Goal: Task Accomplishment & Management: Use online tool/utility

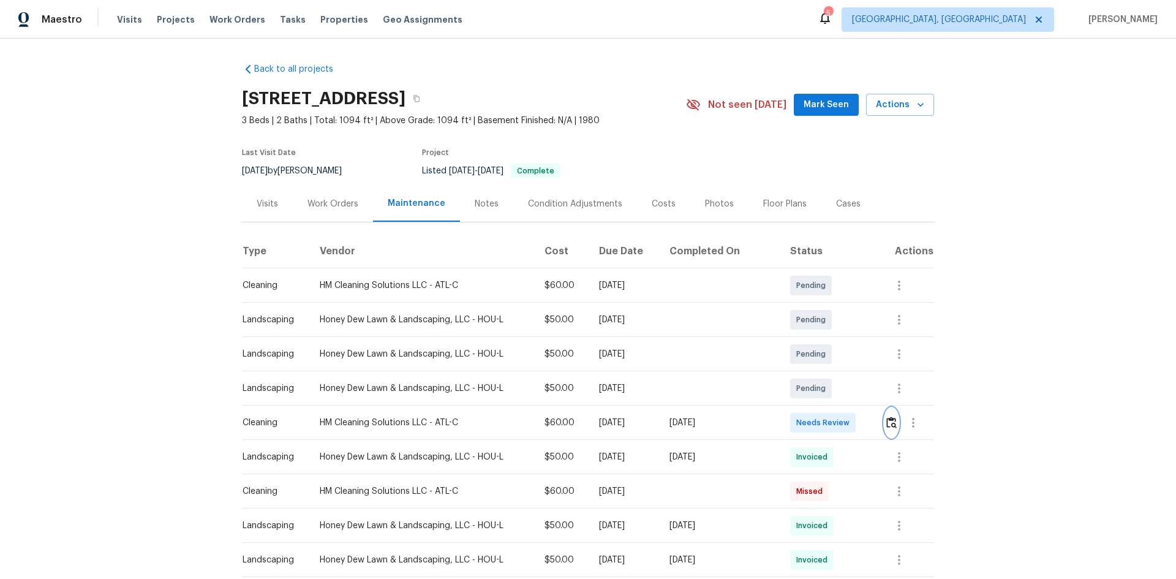
click at [890, 421] on img "button" at bounding box center [891, 422] width 10 height 12
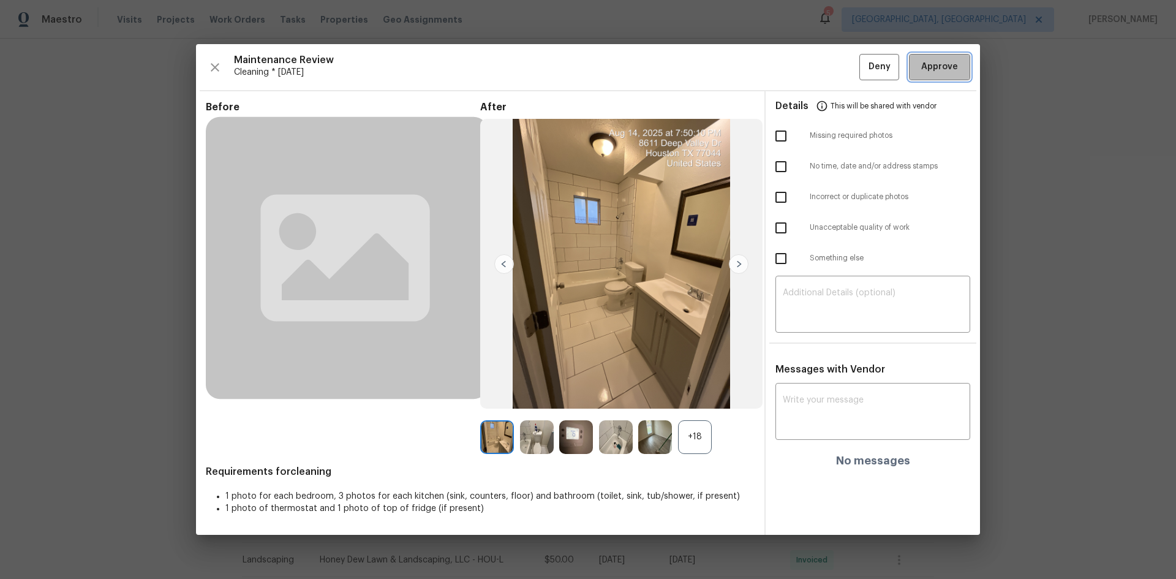
click at [940, 71] on span "Approve" at bounding box center [939, 66] width 37 height 15
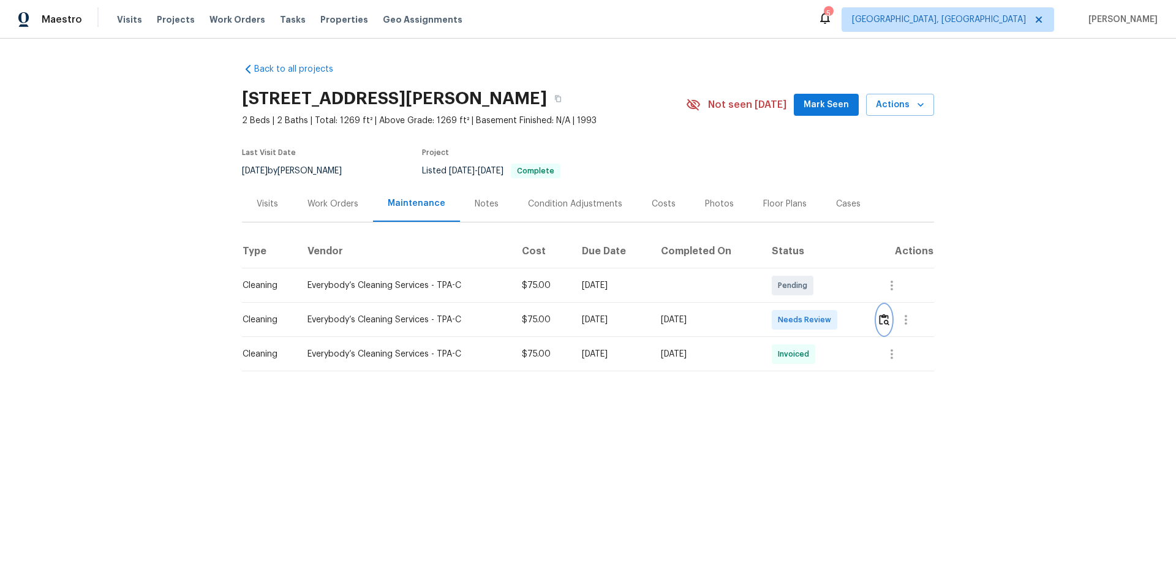
click at [881, 320] on img "button" at bounding box center [884, 320] width 10 height 12
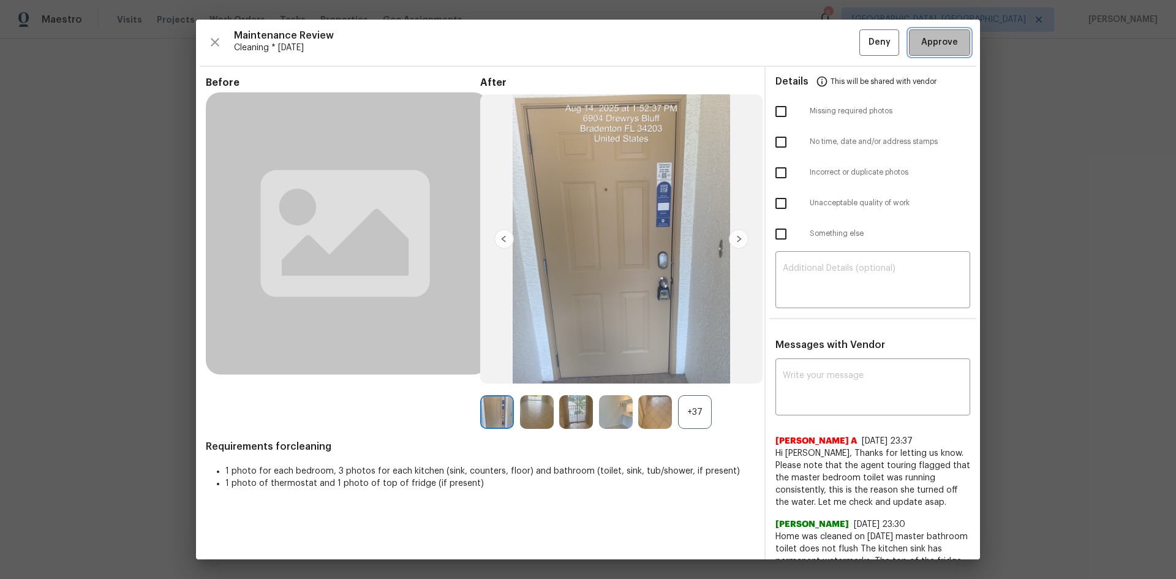
click at [927, 48] on span "Approve" at bounding box center [939, 42] width 37 height 15
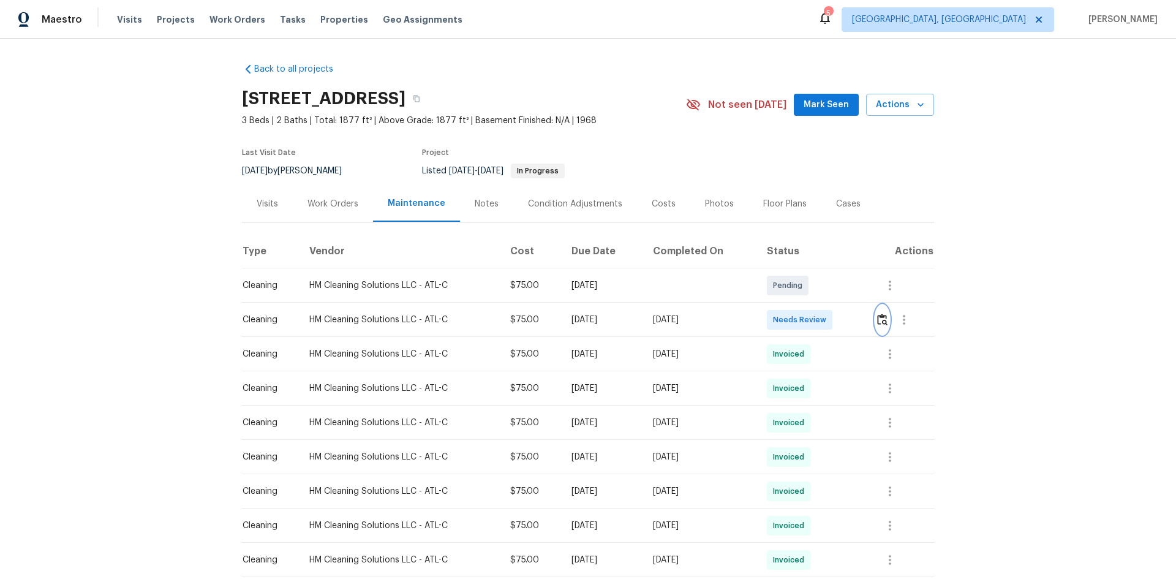
click at [879, 320] on img "button" at bounding box center [882, 320] width 10 height 12
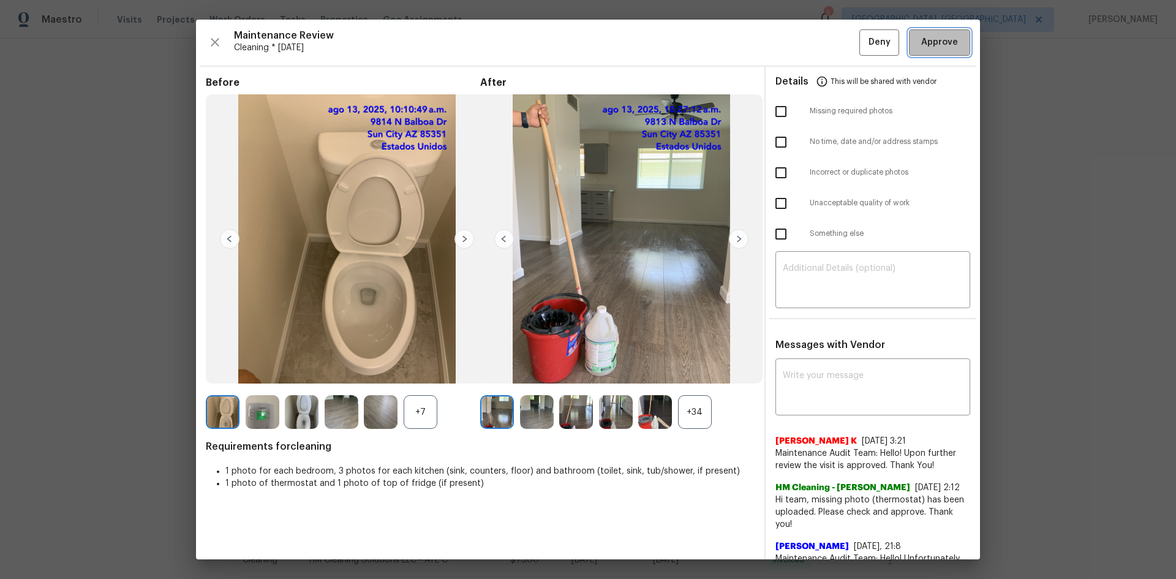
click at [937, 45] on span "Approve" at bounding box center [939, 42] width 37 height 15
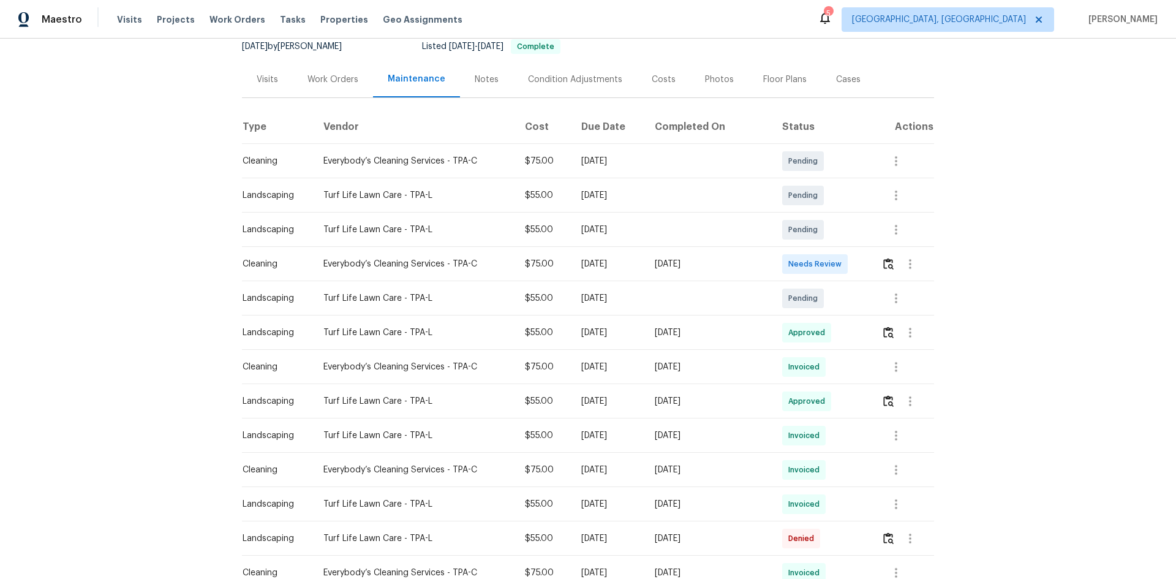
scroll to position [122, 0]
click at [884, 263] on img "button" at bounding box center [888, 266] width 10 height 12
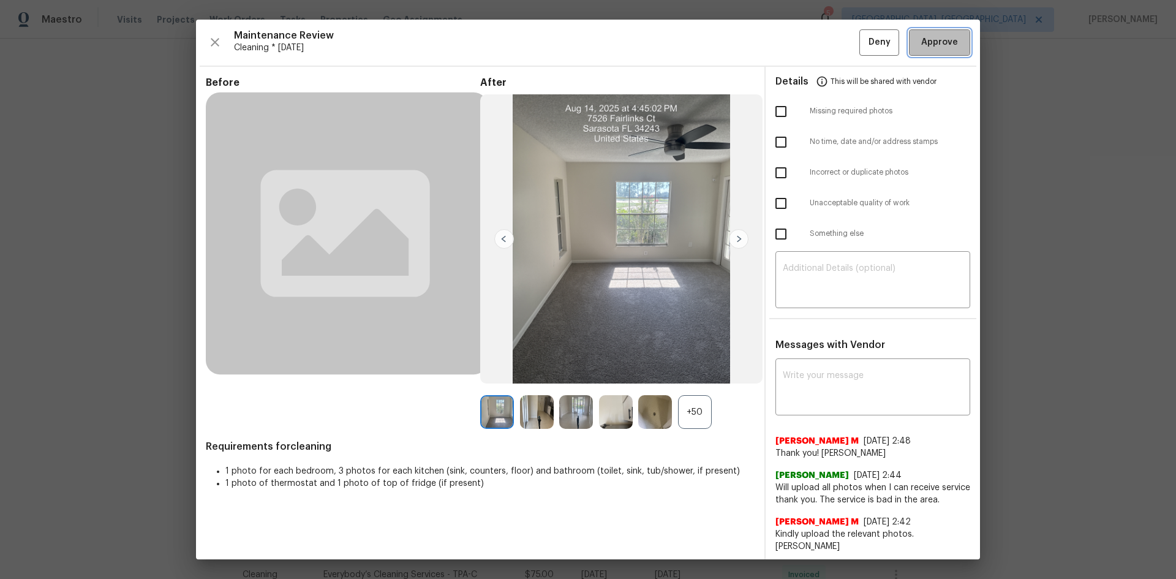
click at [929, 49] on span "Approve" at bounding box center [939, 42] width 37 height 15
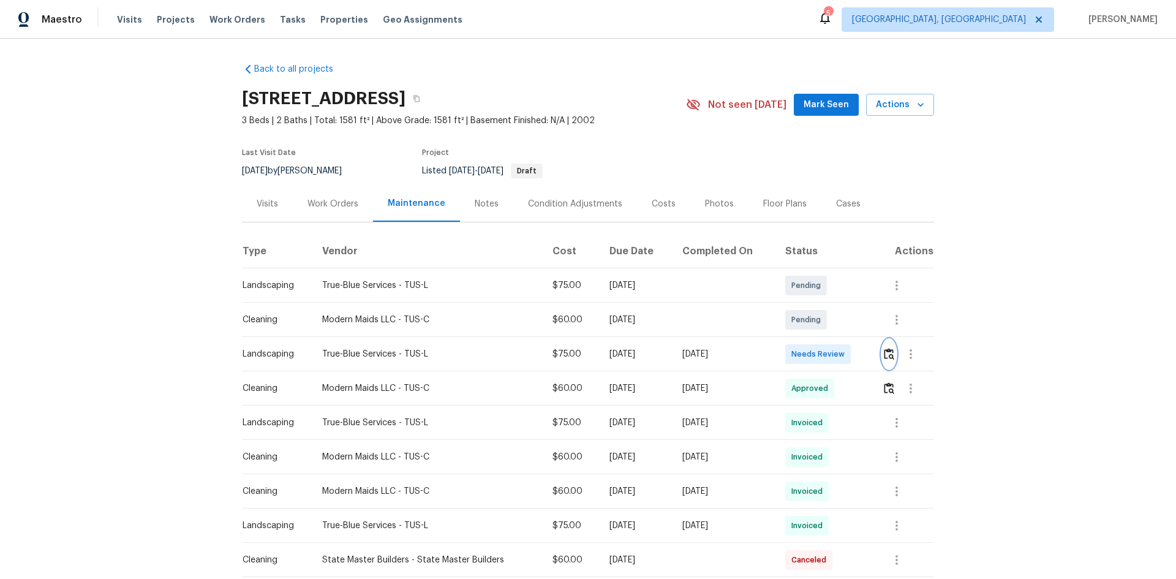
click at [888, 355] on img "button" at bounding box center [889, 354] width 10 height 12
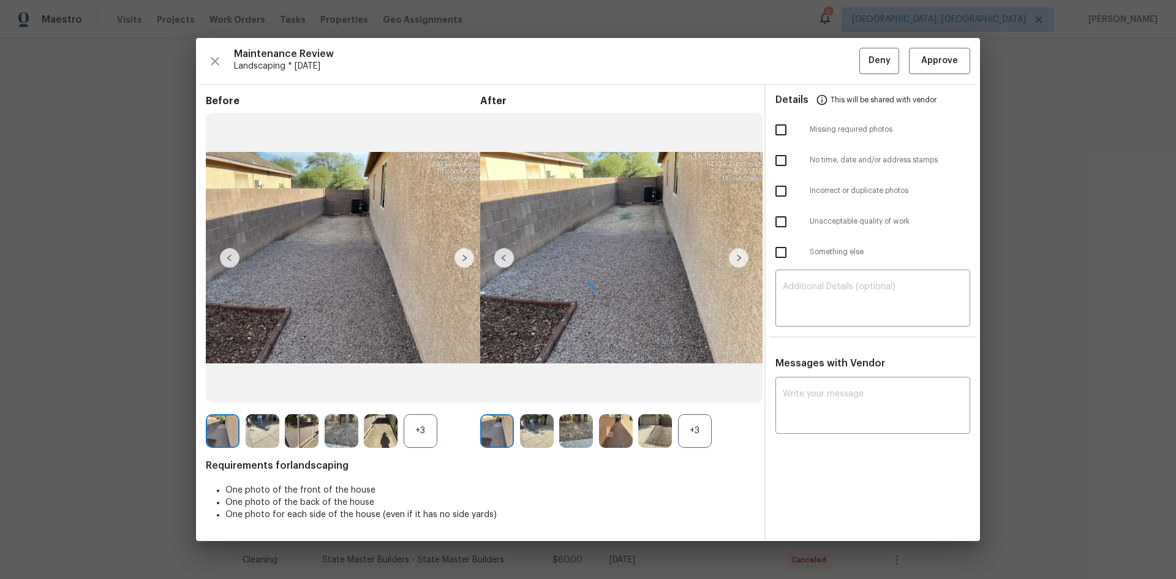
click at [942, 56] on div at bounding box center [588, 289] width 784 height 502
click at [946, 65] on span "Approve" at bounding box center [939, 60] width 37 height 15
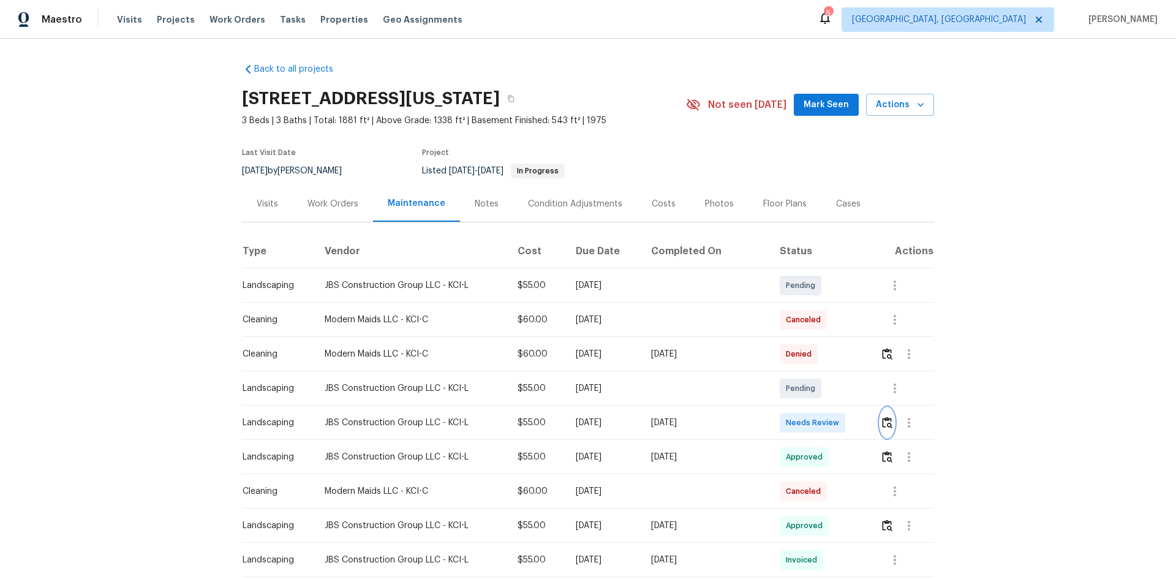
click at [883, 421] on img "button" at bounding box center [887, 422] width 10 height 12
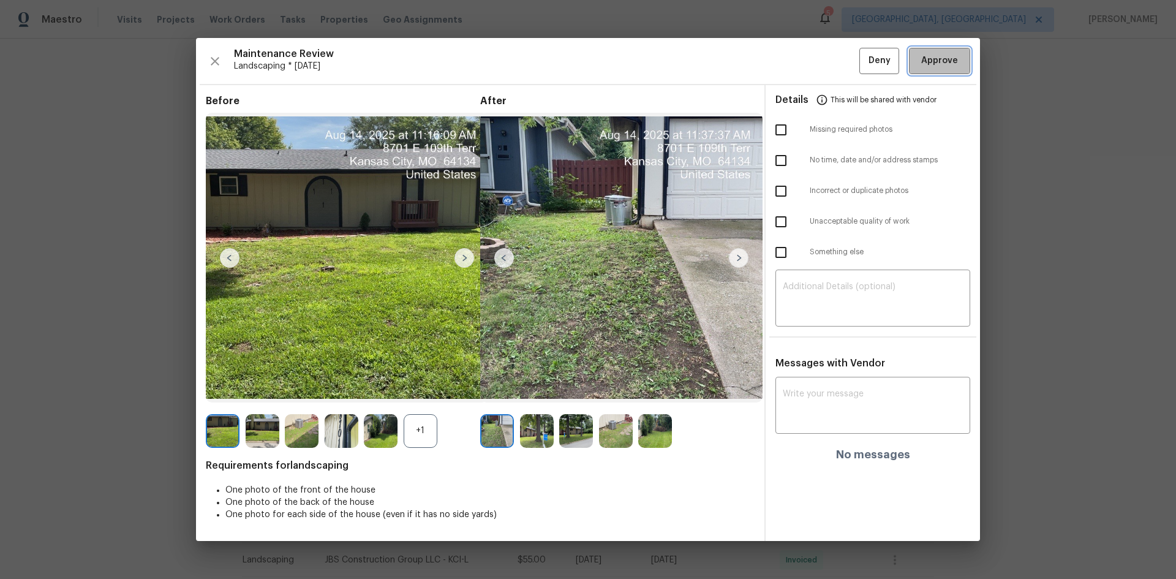
click at [938, 56] on span "Approve" at bounding box center [939, 60] width 37 height 15
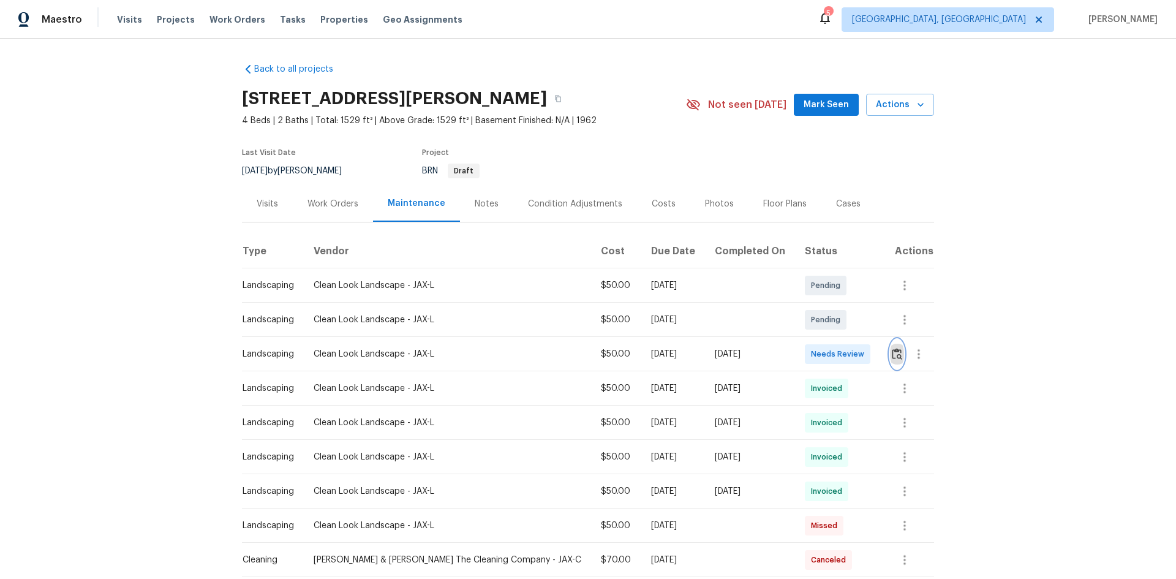
click at [892, 352] on img "button" at bounding box center [897, 354] width 10 height 12
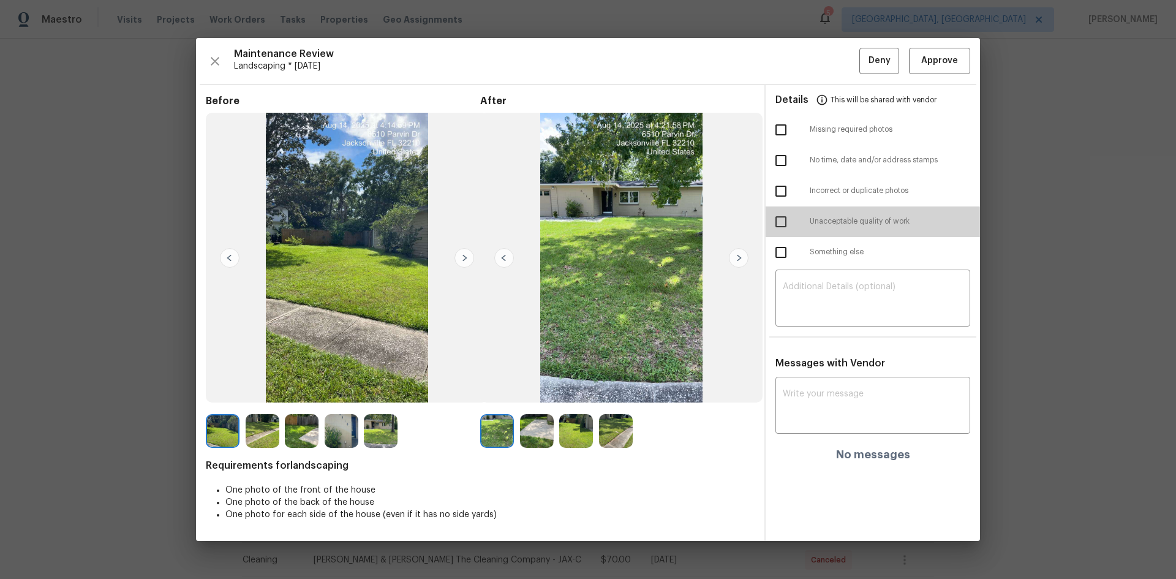
click at [778, 221] on input "checkbox" at bounding box center [781, 222] width 26 height 26
checkbox input "true"
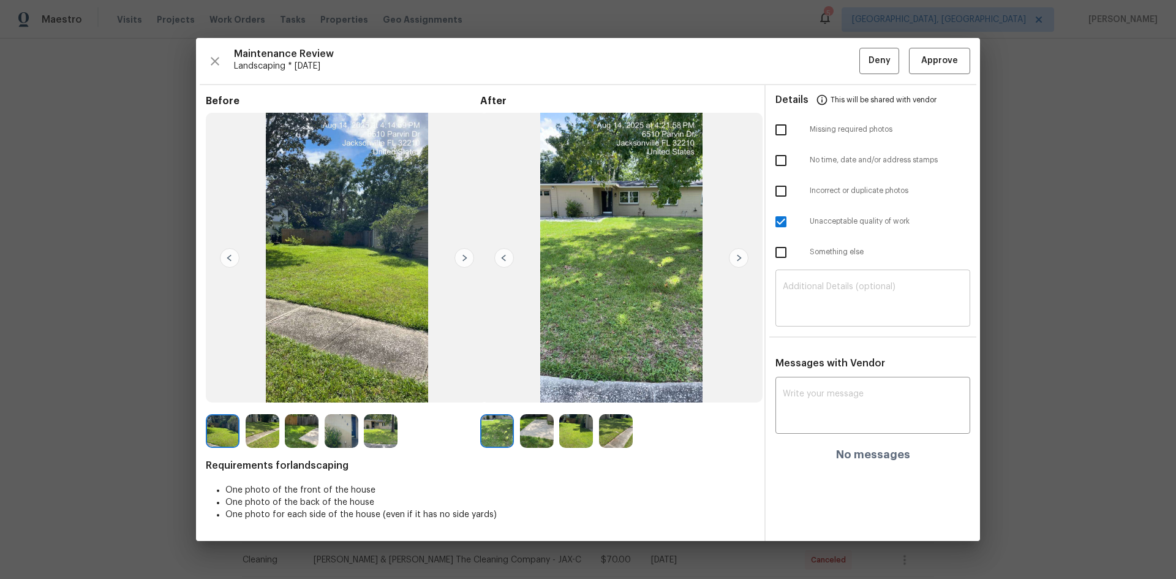
click at [862, 273] on div "​" at bounding box center [872, 300] width 195 height 54
paste textarea "Maintenance Audit Team: Hello! Unfortunately, this Landscaping visit completed …"
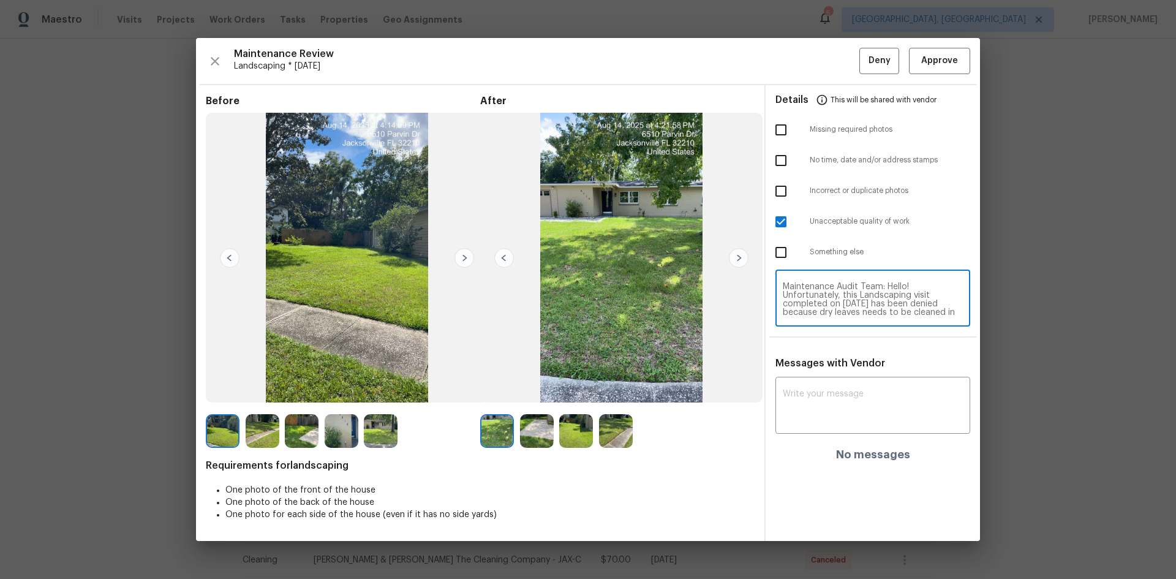
scroll to position [120, 0]
type textarea "Maintenance Audit Team: Hello! Unfortunately, this Landscaping visit completed …"
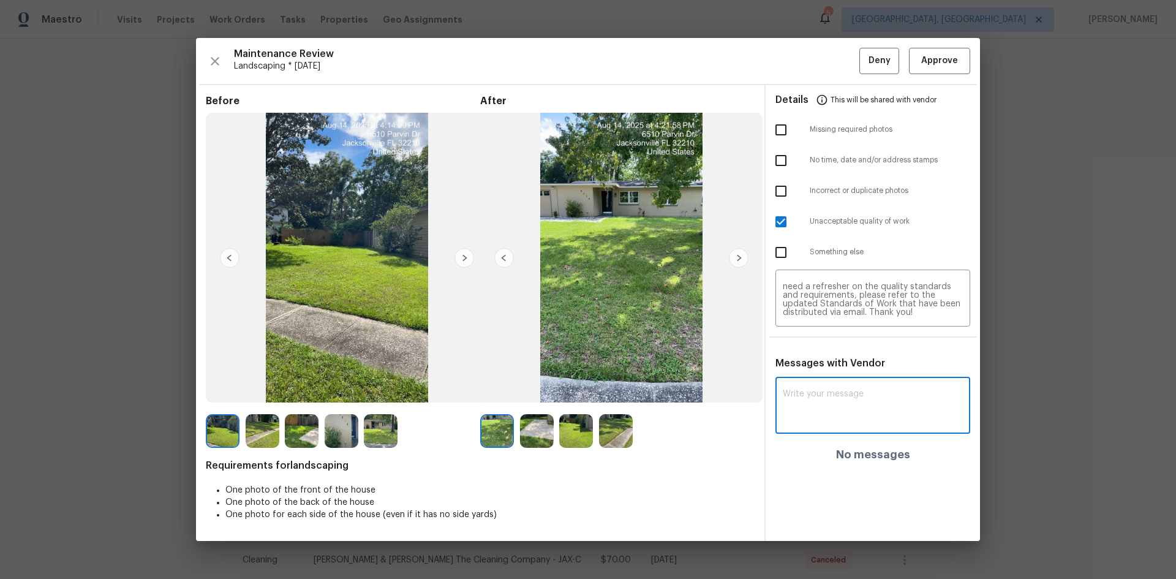
click at [856, 415] on textarea at bounding box center [873, 406] width 180 height 34
paste textarea "Maintenance Audit Team: Hello! Unfortunately, this Landscaping visit completed …"
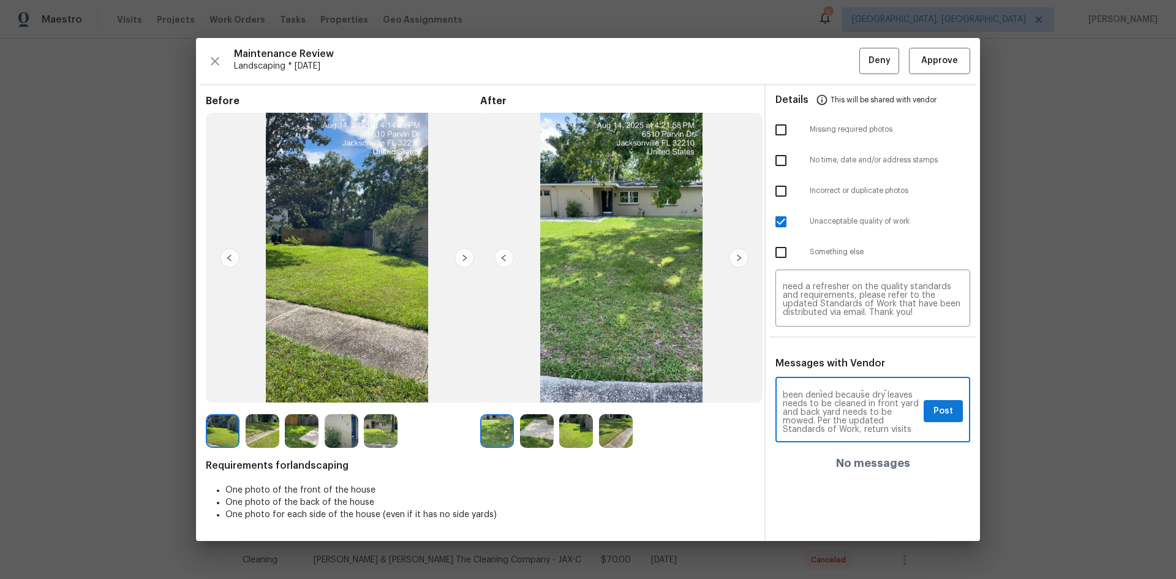
scroll to position [49, 0]
type textarea "Maintenance Audit Team: Hello! Unfortunately, this Landscaping visit completed …"
click at [944, 408] on span "Post" at bounding box center [943, 411] width 20 height 15
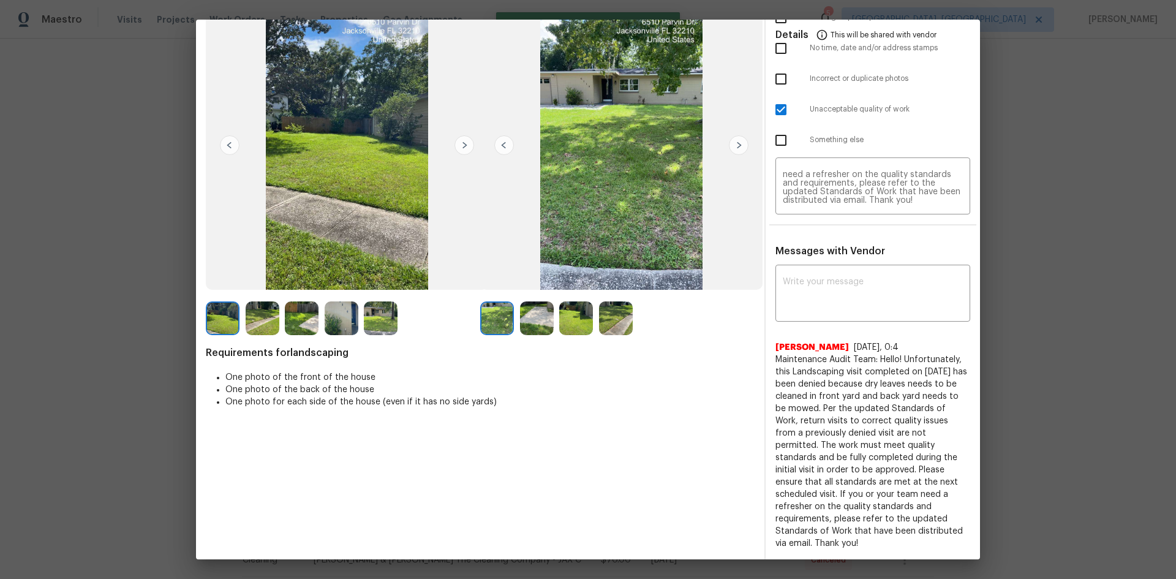
scroll to position [0, 0]
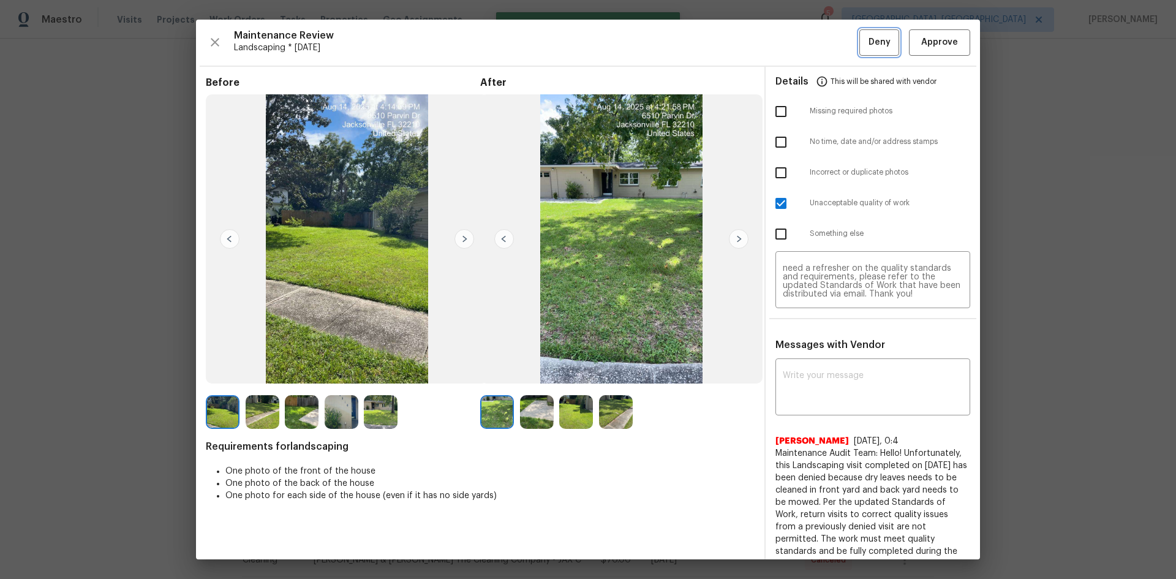
click at [873, 45] on span "Deny" at bounding box center [879, 42] width 22 height 15
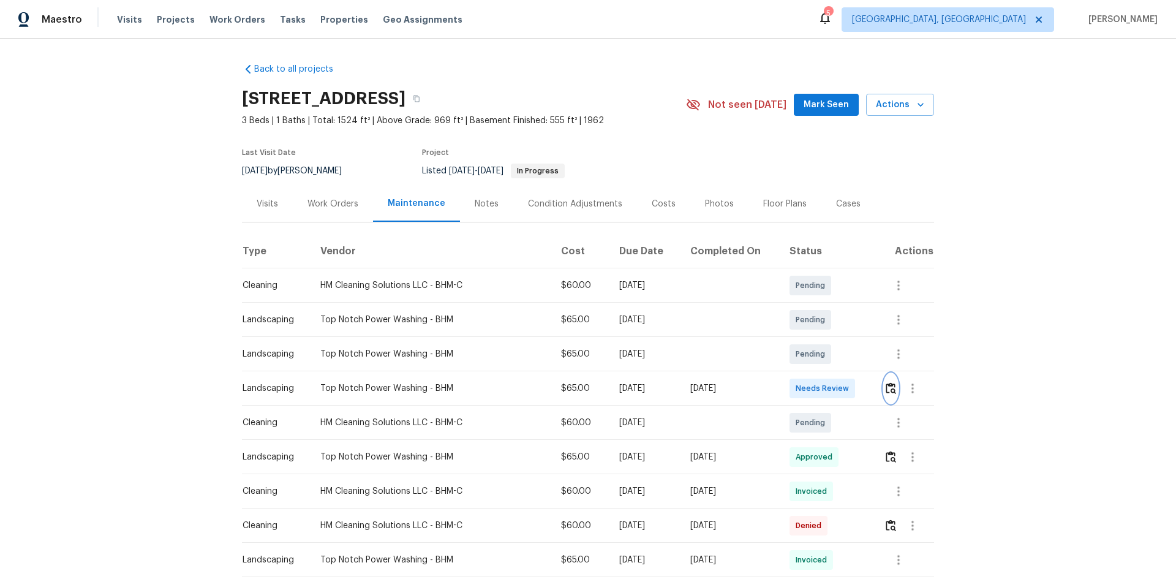
click at [887, 389] on img "button" at bounding box center [891, 388] width 10 height 12
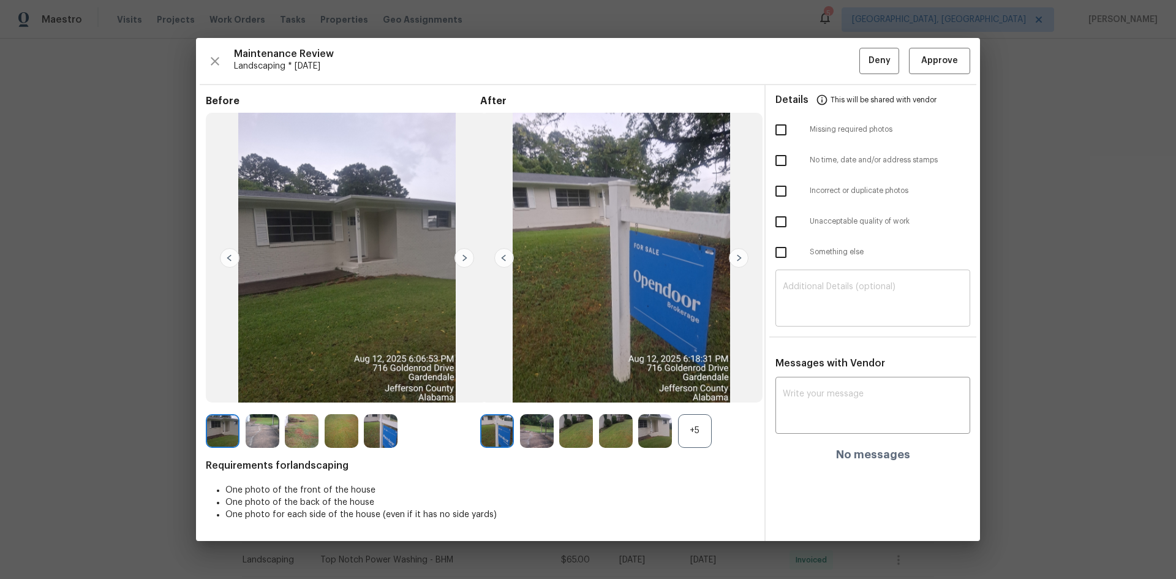
click at [805, 290] on textarea at bounding box center [873, 299] width 180 height 34
paste textarea "Maintenance Audit Team: Hello! Unfortunately, this Landscaping visit completed …"
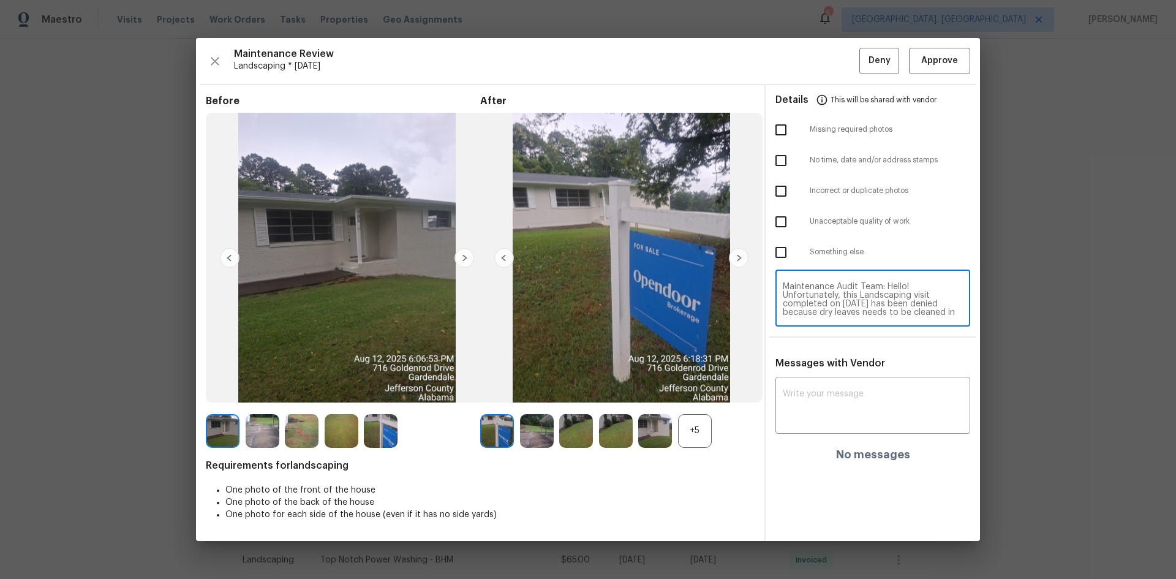
scroll to position [111, 0]
type textarea "Maintenance Audit Team: Hello! Unfortunately, this Landscaping visit completed …"
click at [816, 395] on textarea at bounding box center [873, 406] width 180 height 34
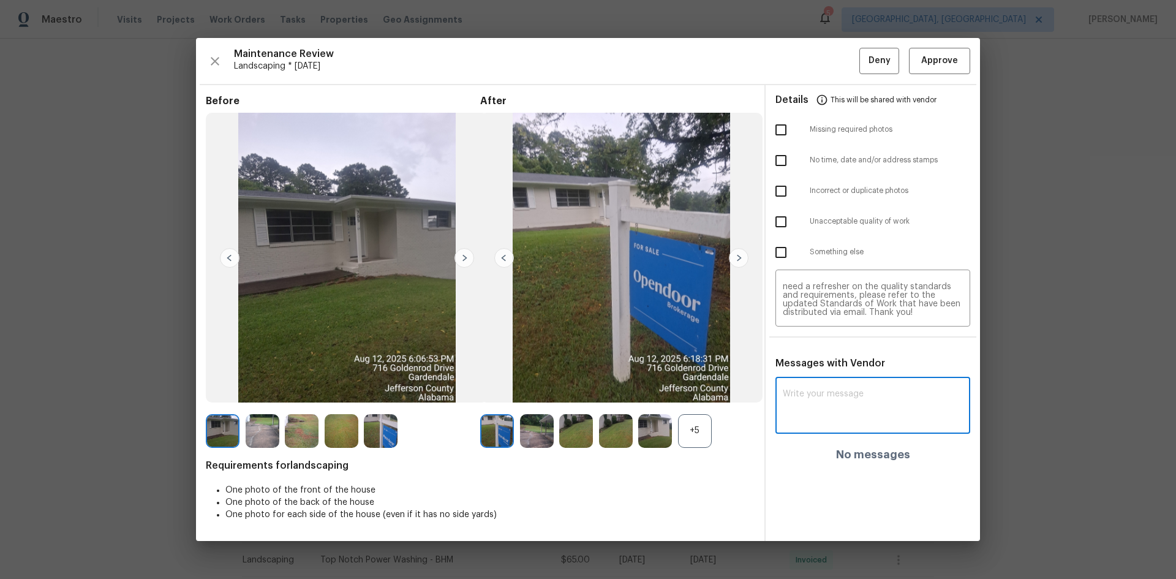
paste textarea "Maintenance Audit Team: Hello! Unfortunately, this Landscaping visit completed …"
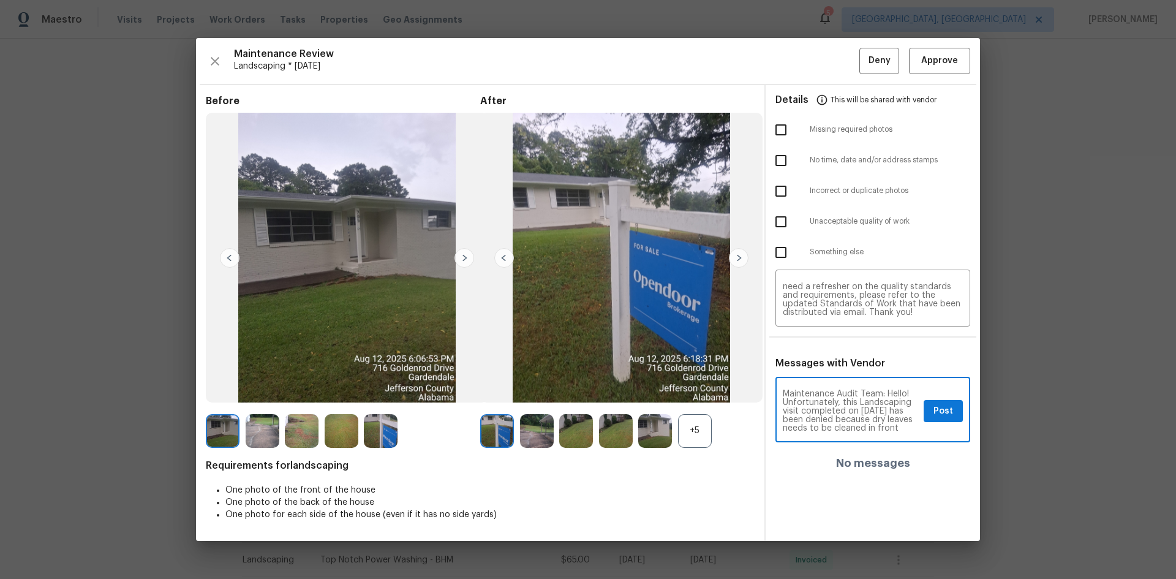
scroll to position [154, 0]
type textarea "Maintenance Audit Team: Hello! Unfortunately, this Landscaping visit completed …"
click at [778, 187] on input "checkbox" at bounding box center [781, 191] width 26 height 26
checkbox input "true"
click at [785, 220] on input "checkbox" at bounding box center [781, 222] width 26 height 26
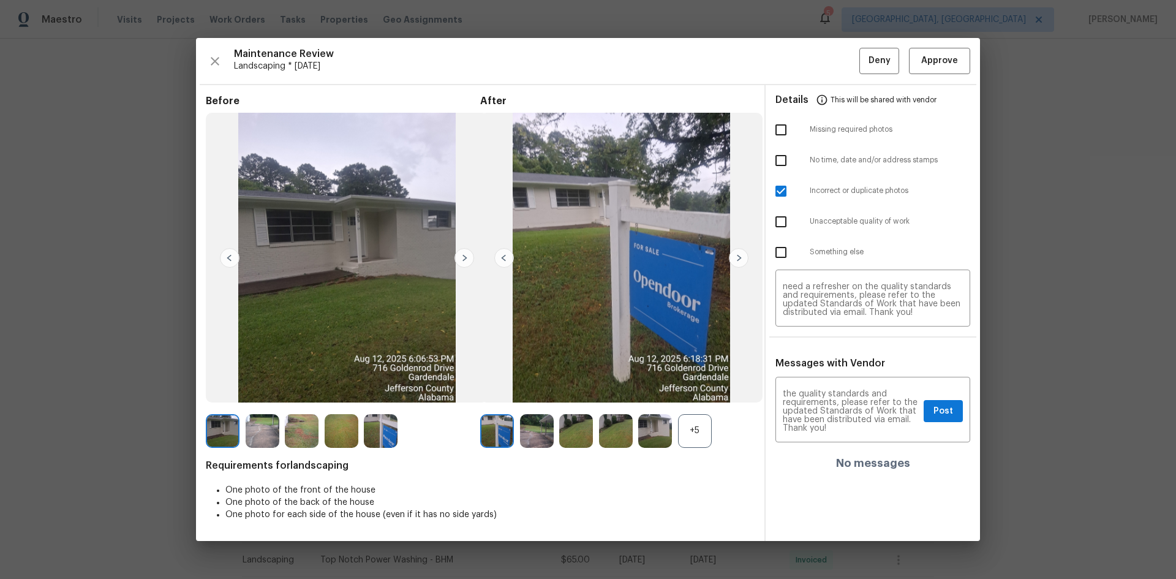
checkbox input "true"
click at [784, 193] on input "checkbox" at bounding box center [781, 191] width 26 height 26
checkbox input "false"
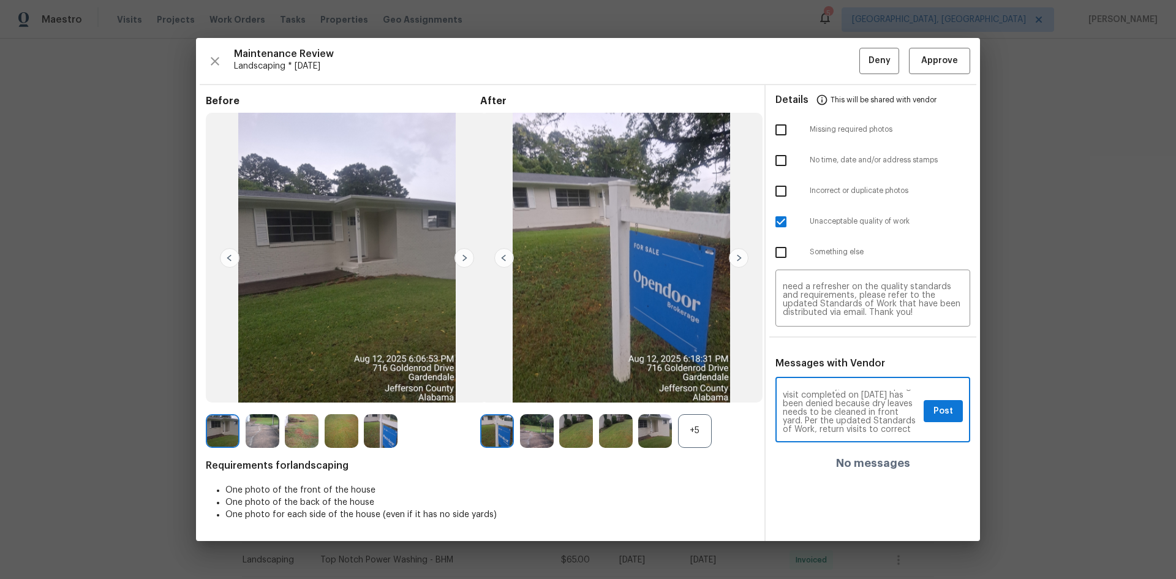
scroll to position [24, 0]
click at [957, 413] on button "Post" at bounding box center [943, 411] width 39 height 23
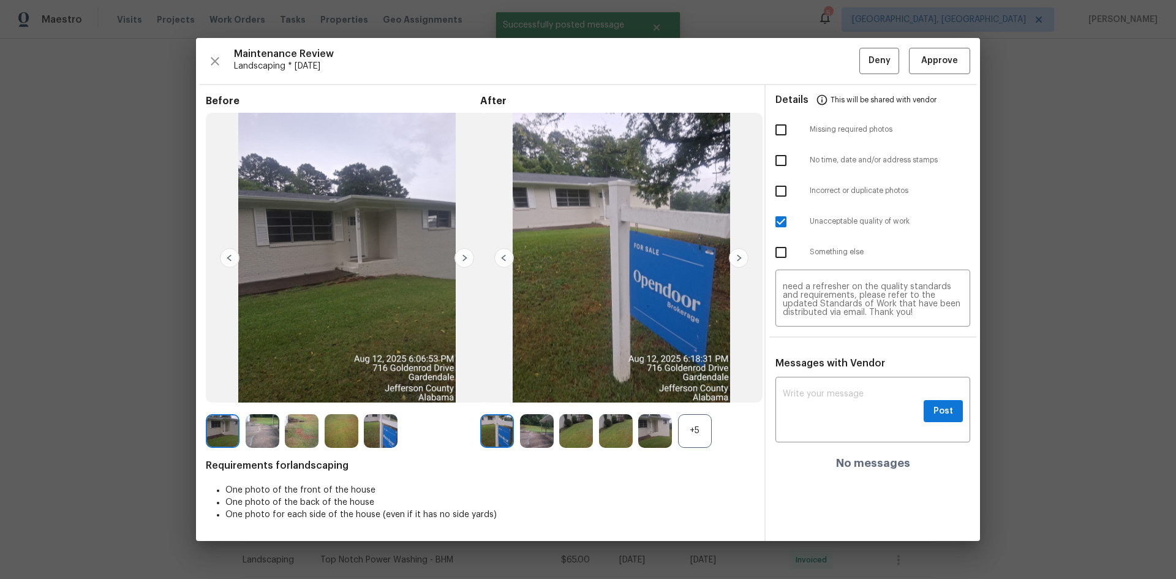
scroll to position [0, 0]
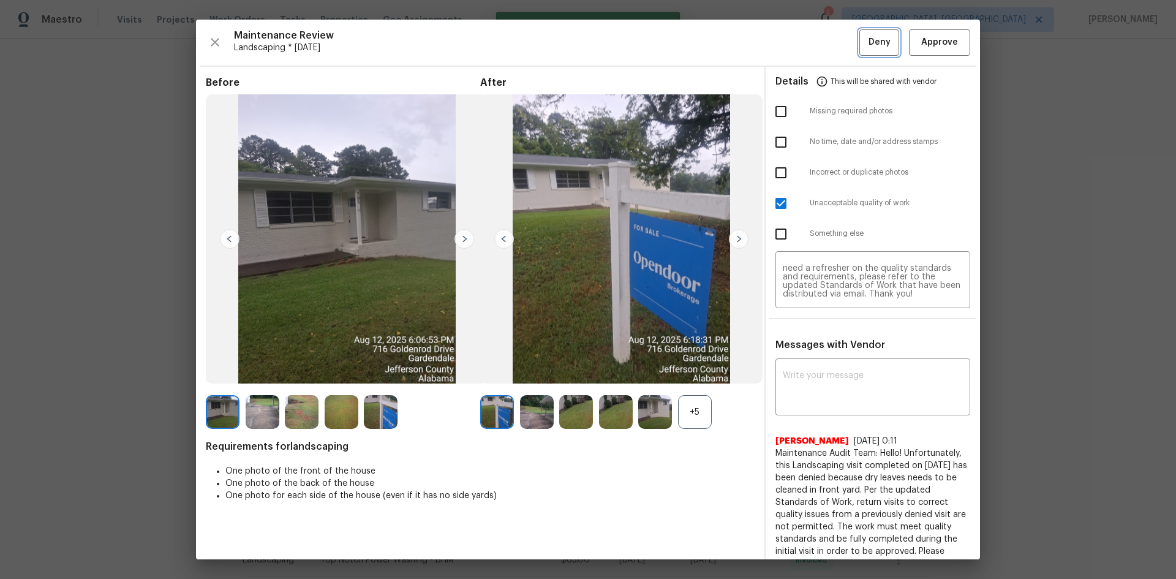
click at [873, 48] on span "Deny" at bounding box center [879, 42] width 22 height 15
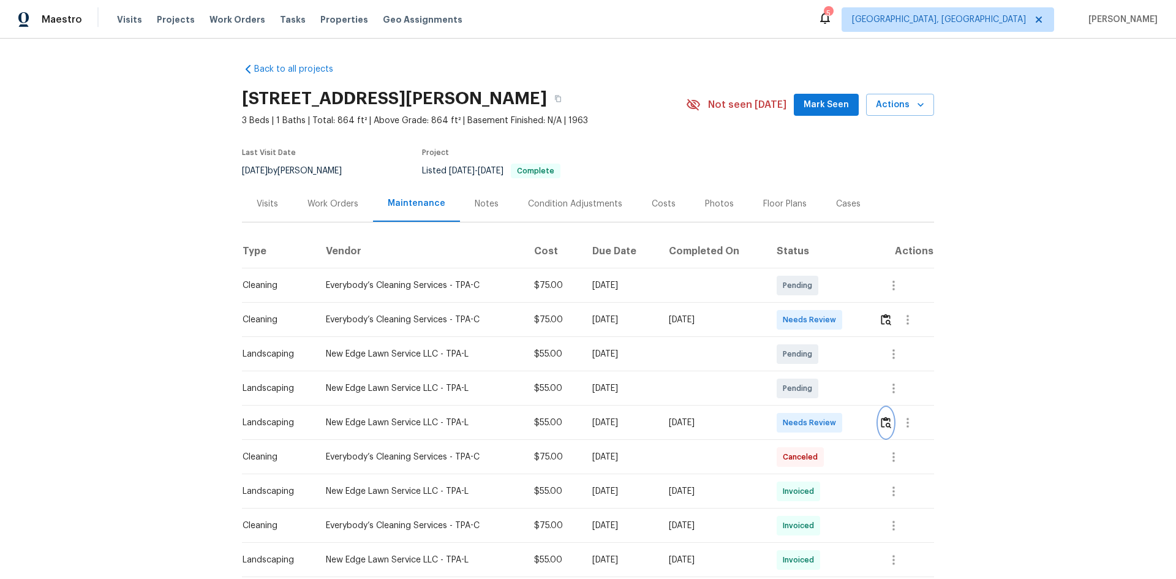
click at [882, 420] on img "button" at bounding box center [886, 422] width 10 height 12
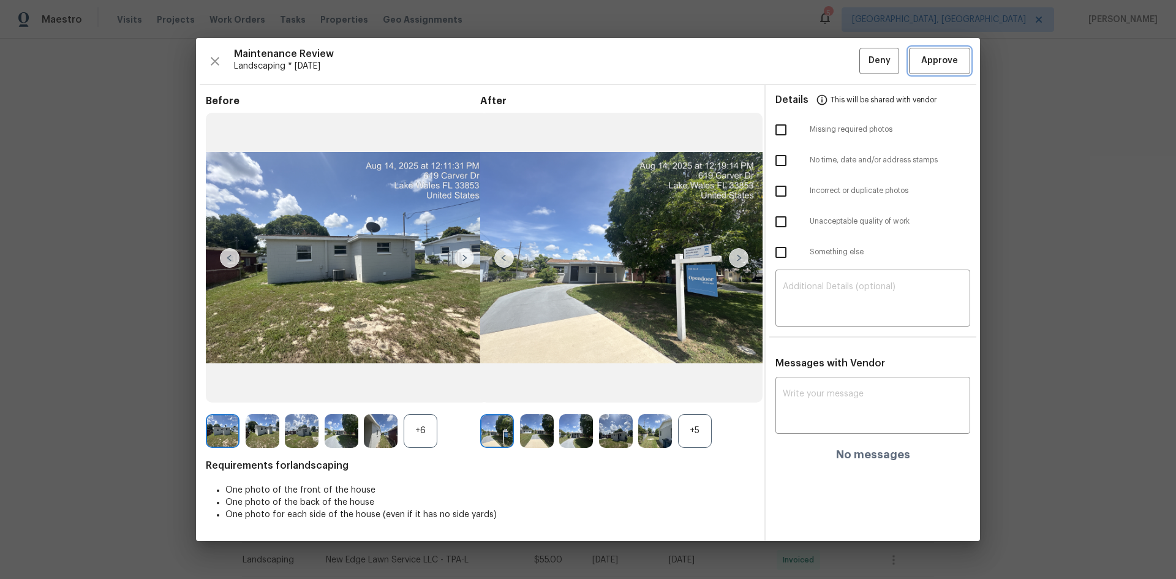
click at [925, 61] on span "Approve" at bounding box center [939, 60] width 37 height 15
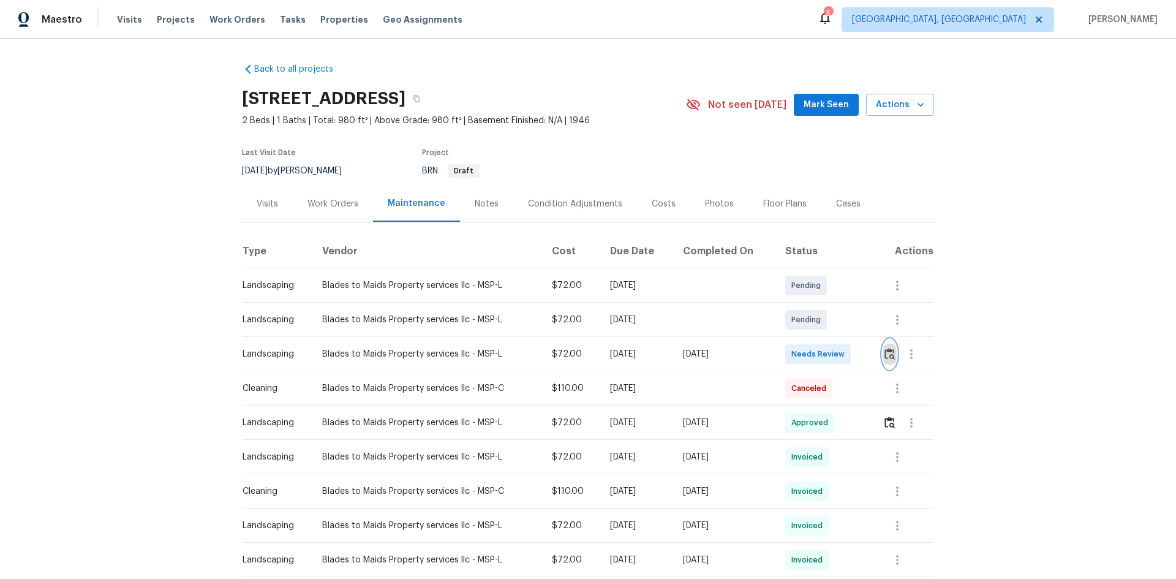
click at [884, 355] on img "button" at bounding box center [889, 354] width 10 height 12
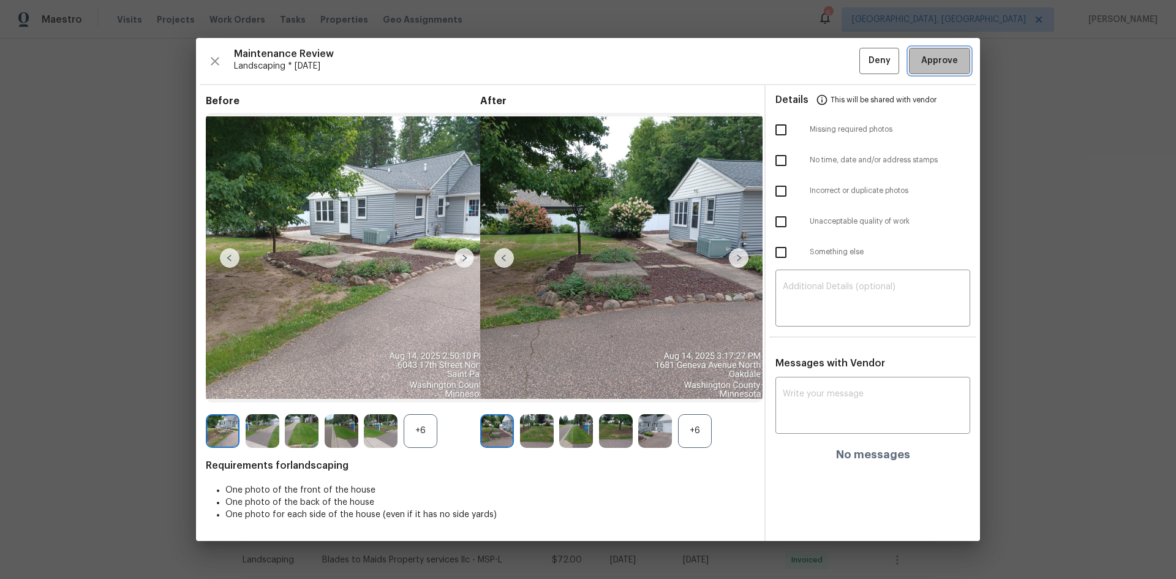
click at [933, 59] on span "Approve" at bounding box center [939, 60] width 37 height 15
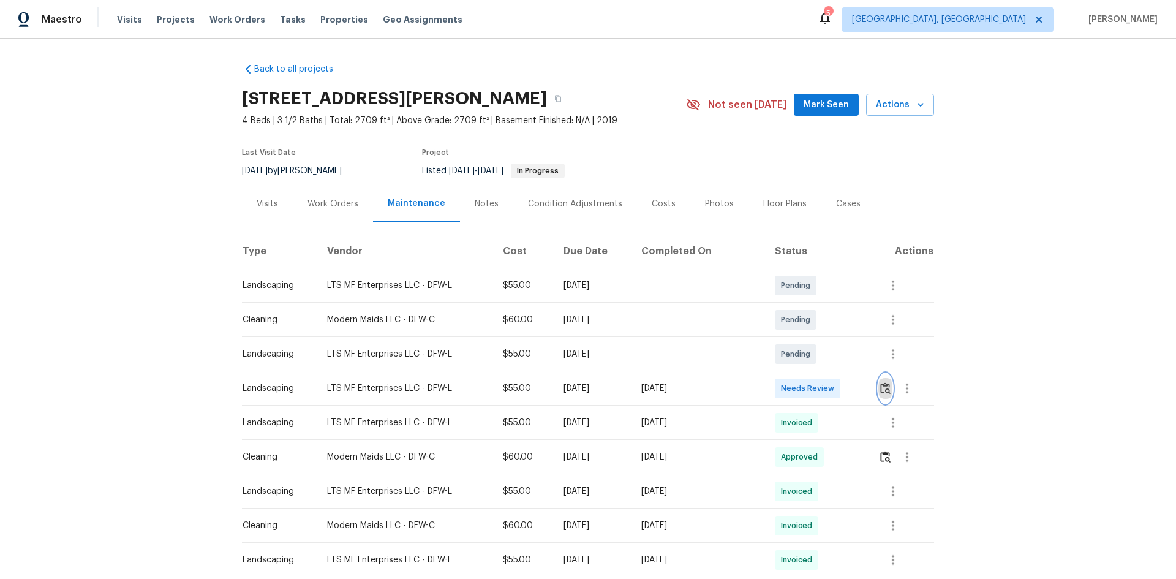
click at [884, 387] on img "button" at bounding box center [885, 388] width 10 height 12
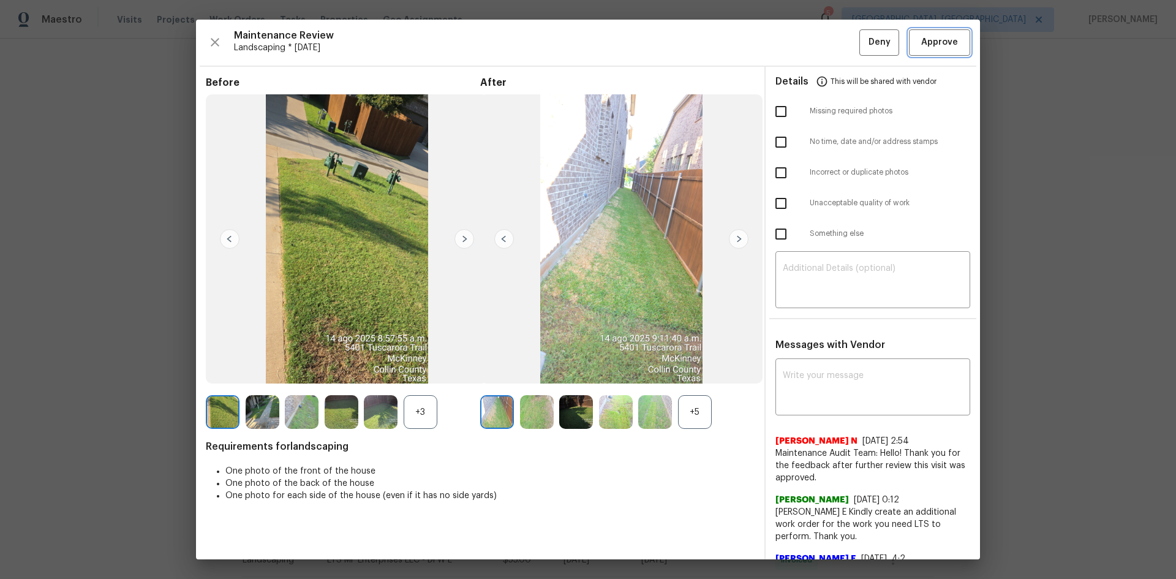
click at [925, 39] on span "Approve" at bounding box center [939, 42] width 37 height 15
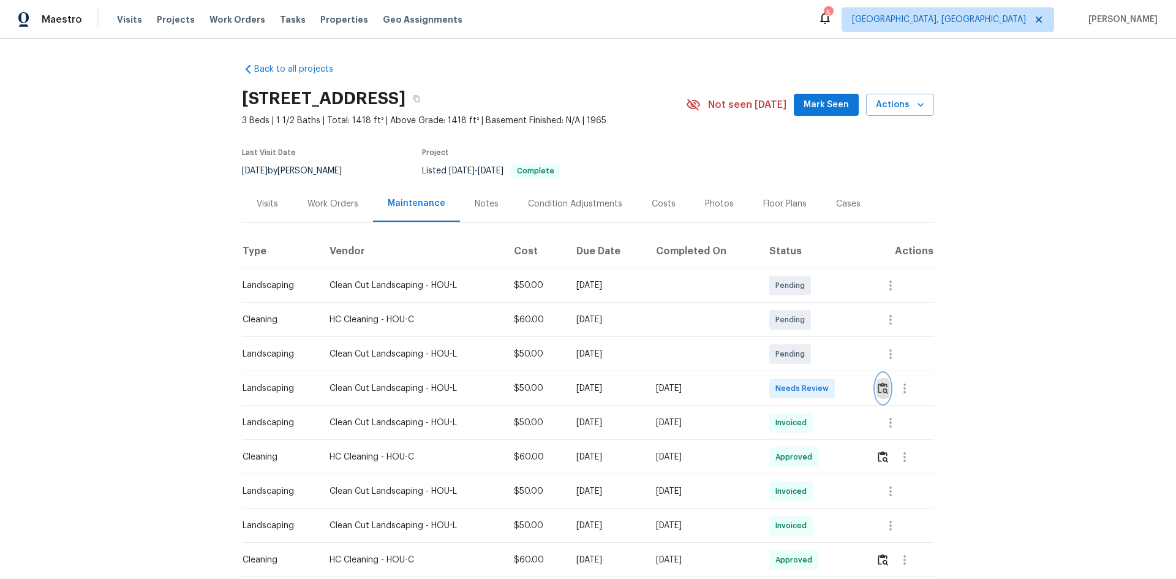
click at [886, 391] on img "button" at bounding box center [883, 388] width 10 height 12
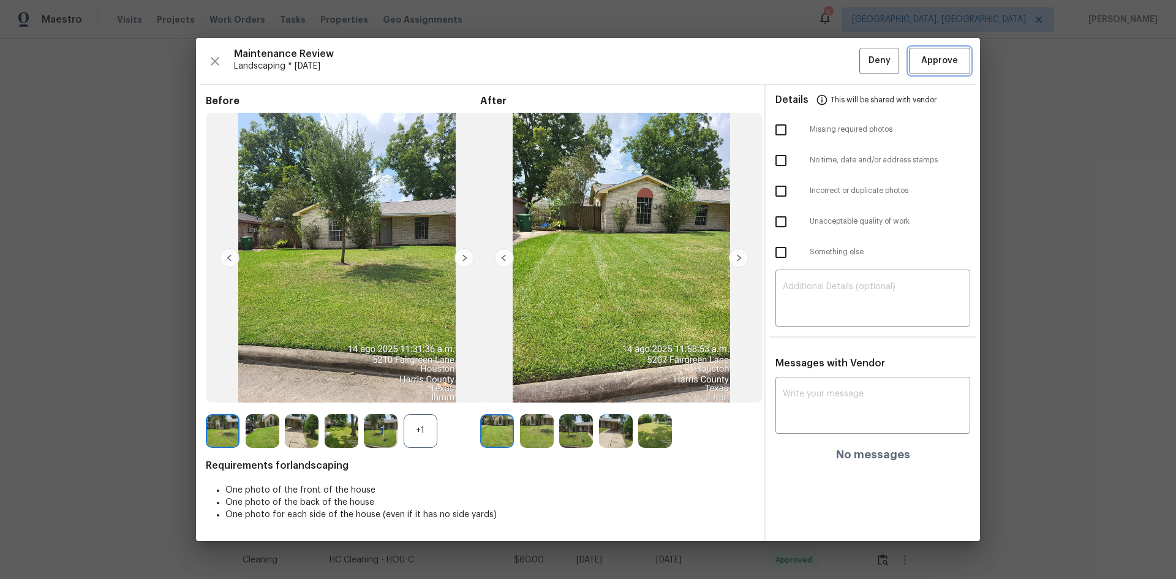
click at [937, 63] on span "Approve" at bounding box center [939, 60] width 37 height 15
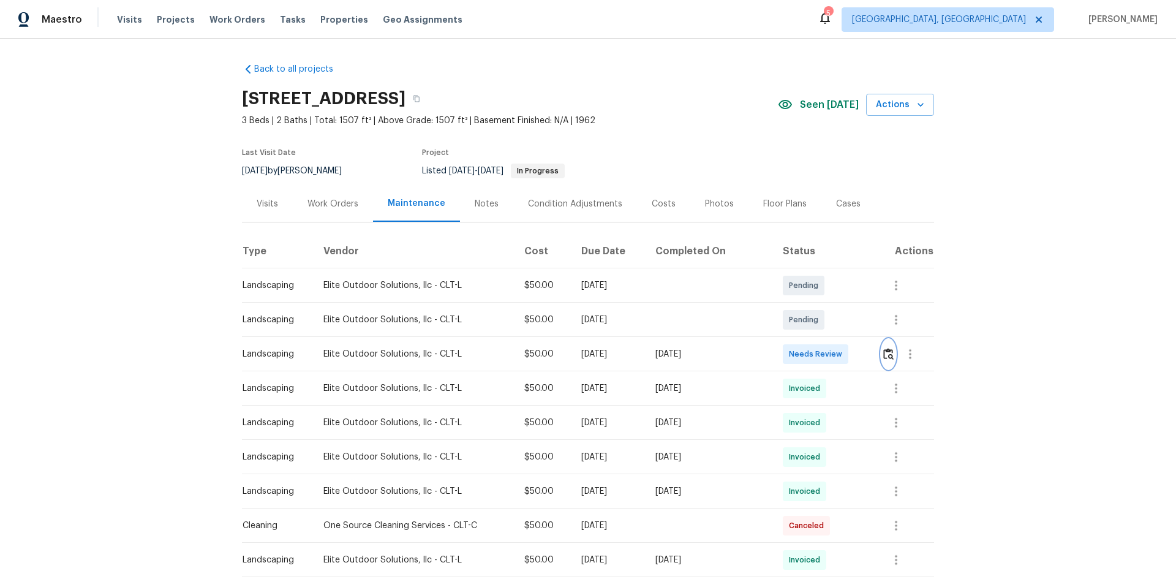
click at [886, 351] on img "button" at bounding box center [888, 354] width 10 height 12
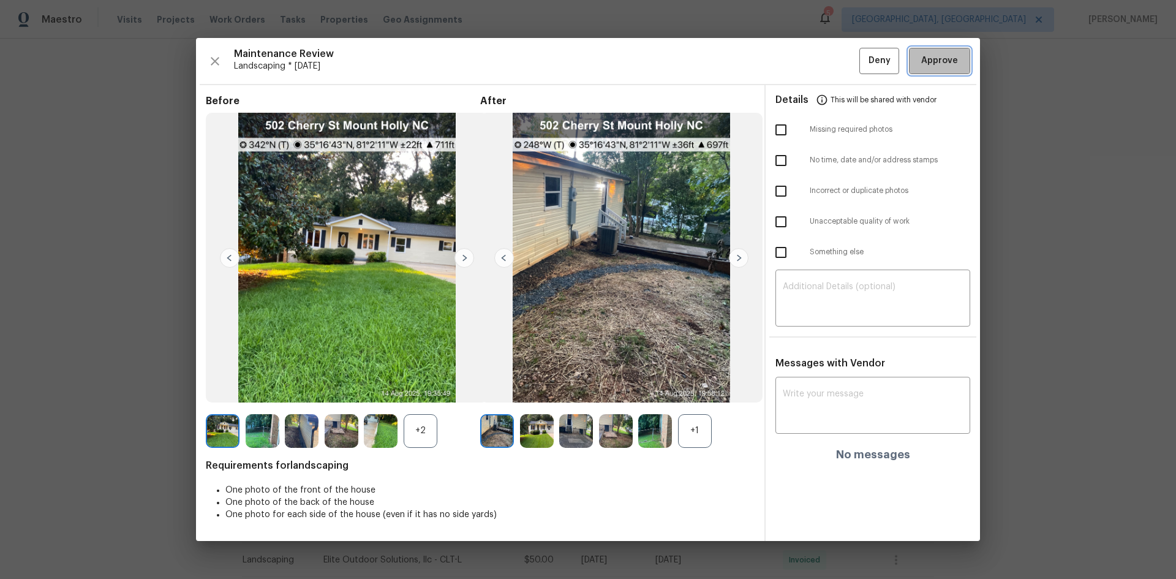
click at [933, 58] on span "Approve" at bounding box center [939, 60] width 37 height 15
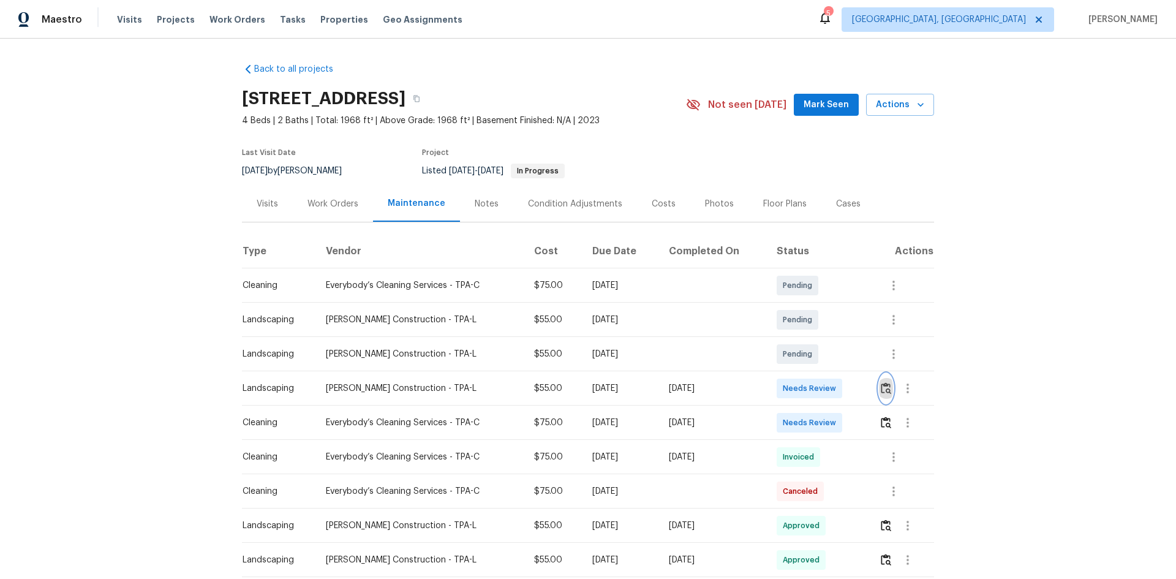
click at [882, 385] on img "button" at bounding box center [886, 388] width 10 height 12
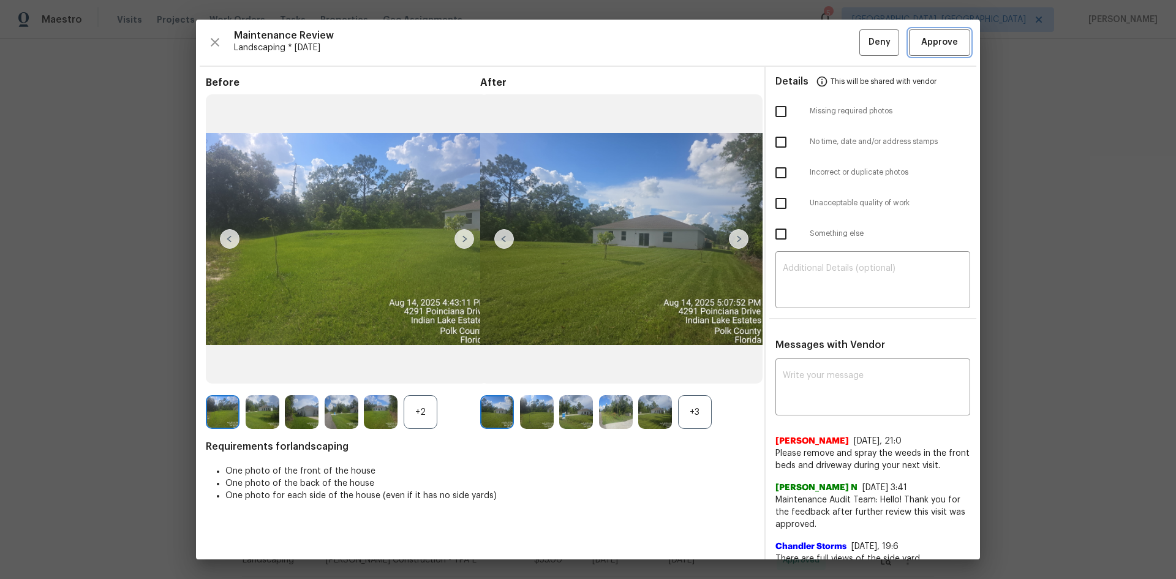
click at [929, 46] on span "Approve" at bounding box center [939, 42] width 37 height 15
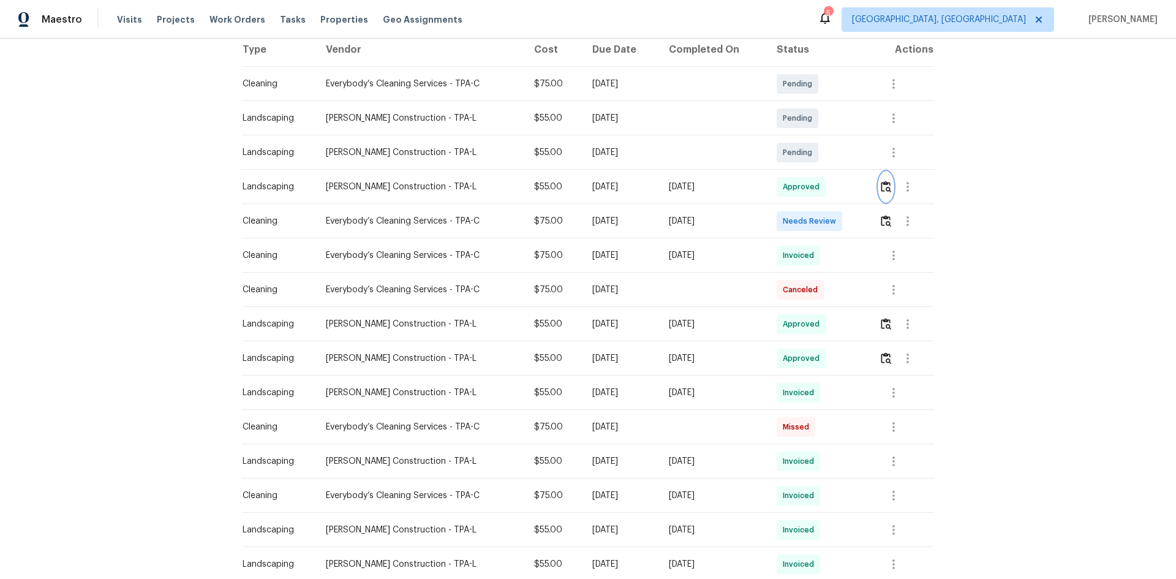
scroll to position [245, 0]
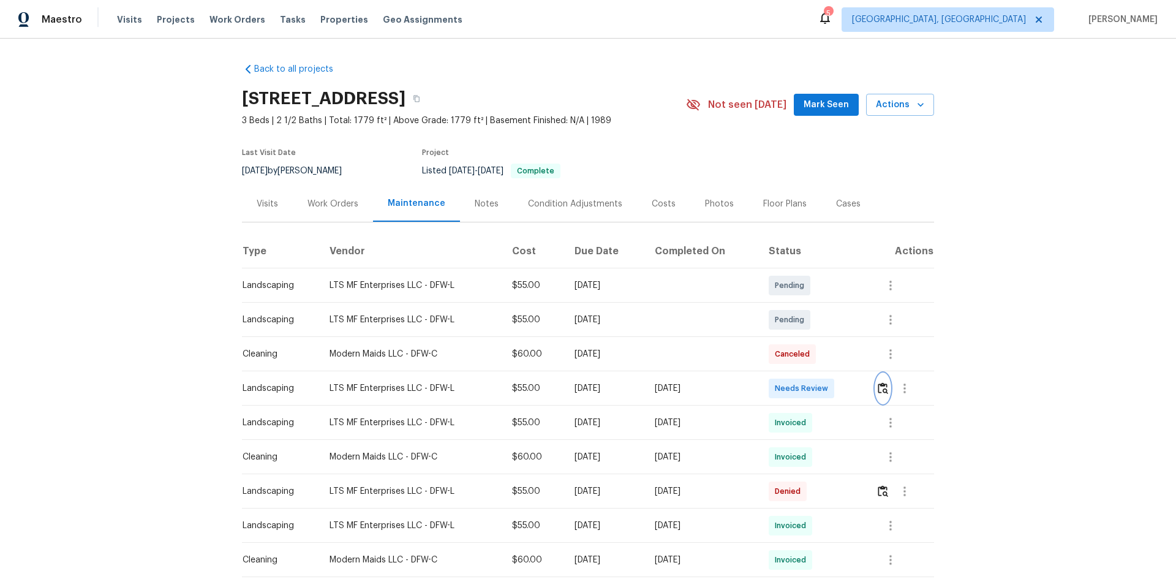
click at [884, 388] on img "button" at bounding box center [883, 388] width 10 height 12
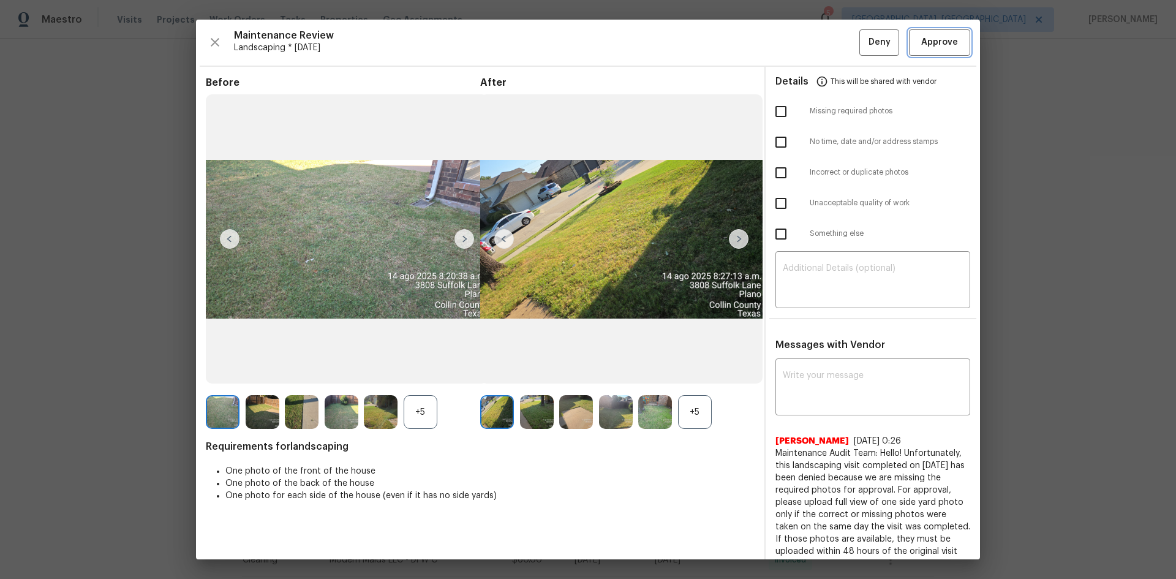
click at [930, 43] on span "Approve" at bounding box center [939, 42] width 37 height 15
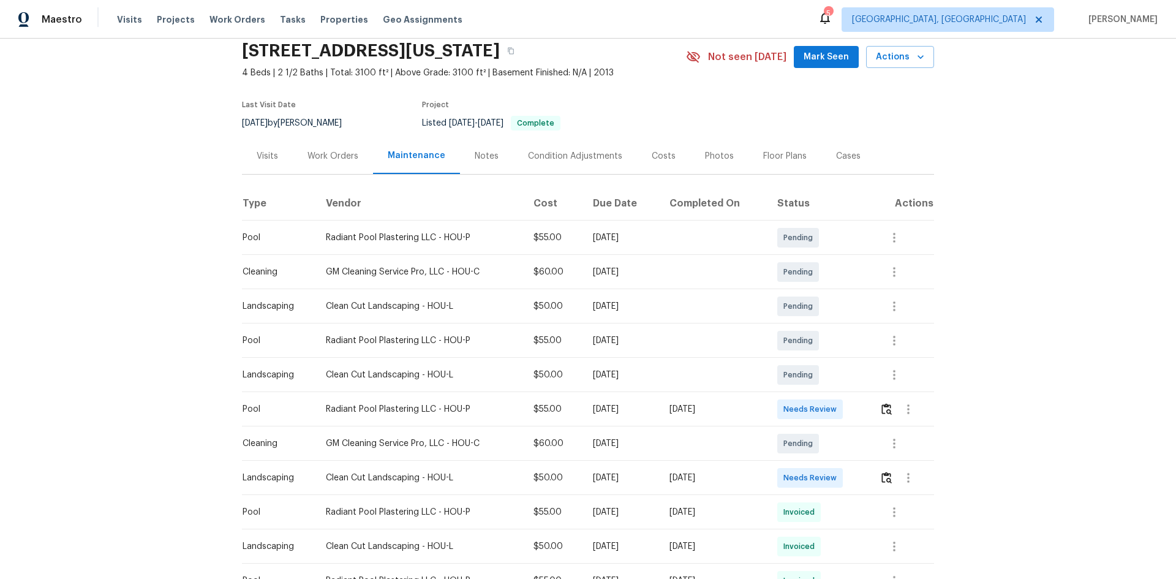
scroll to position [61, 0]
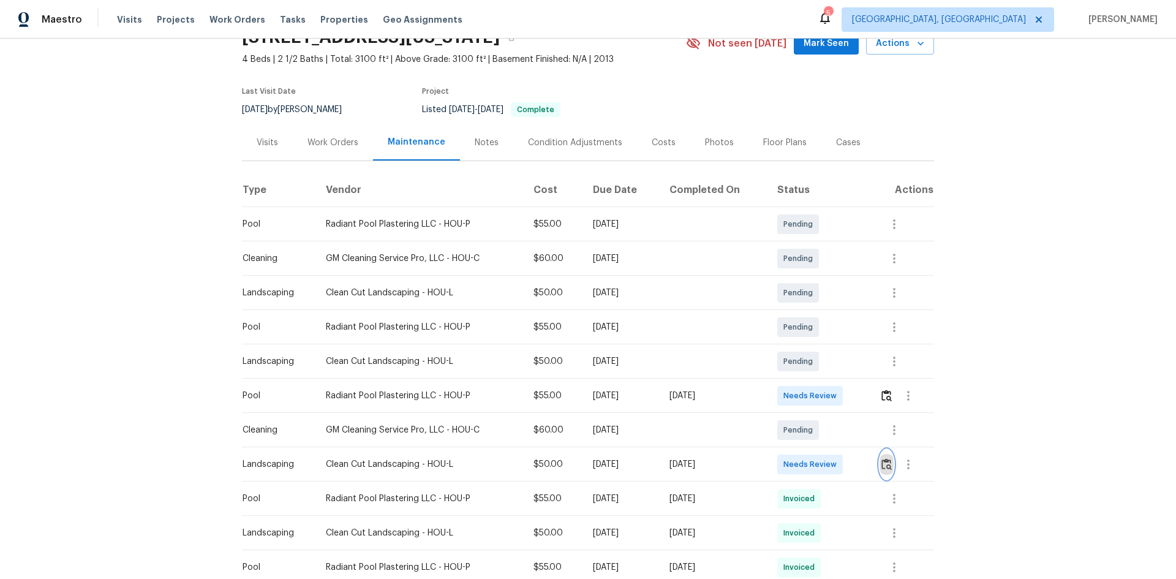
click at [884, 460] on img "button" at bounding box center [886, 464] width 10 height 12
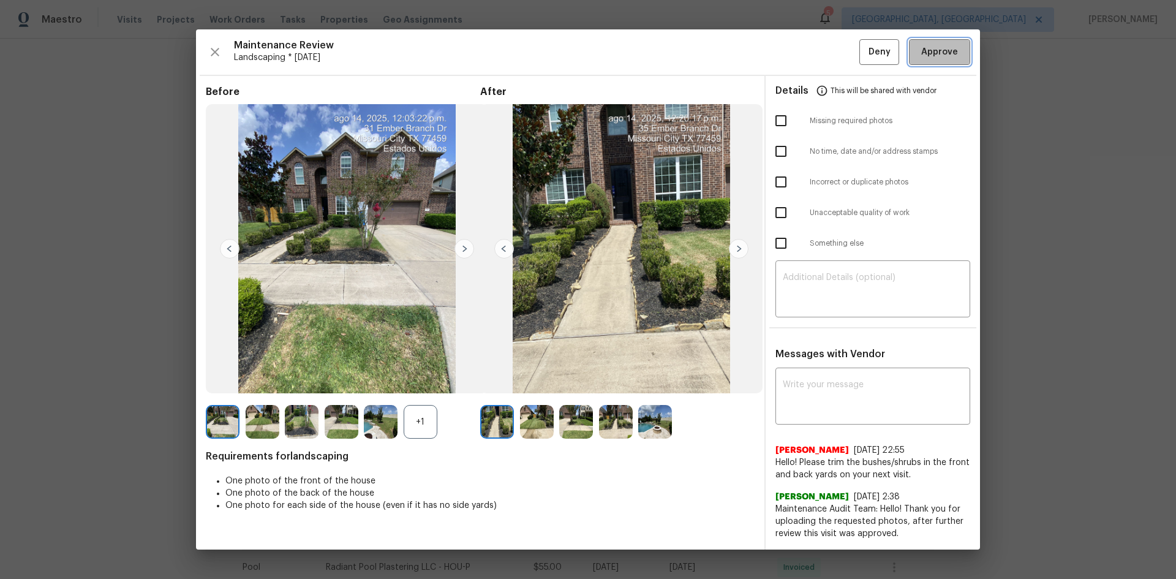
click at [921, 47] on span "Approve" at bounding box center [940, 52] width 42 height 15
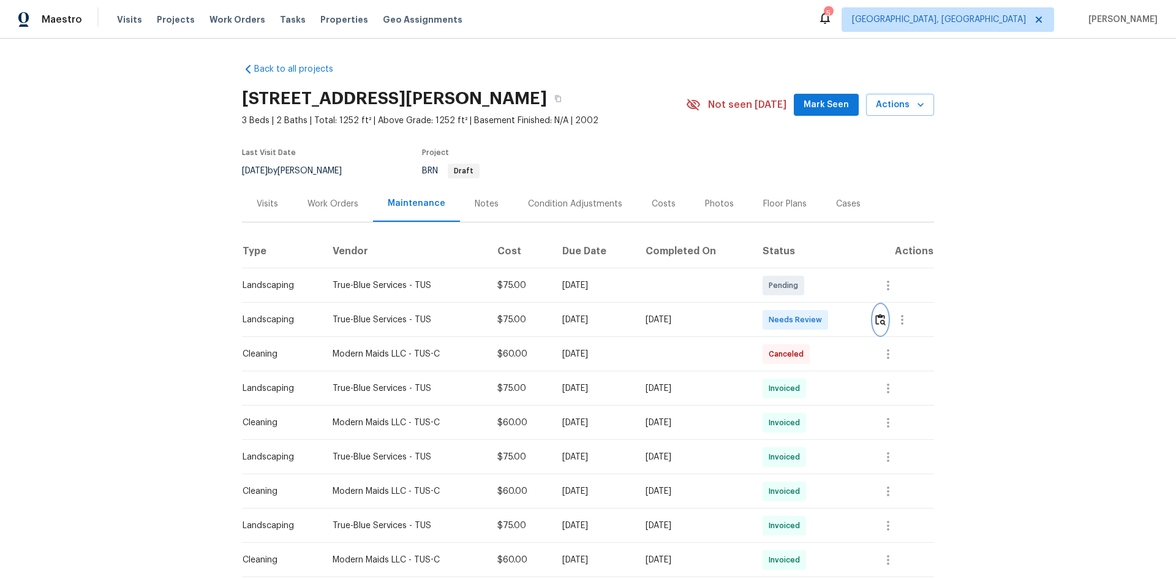
click at [881, 323] on img "button" at bounding box center [880, 320] width 10 height 12
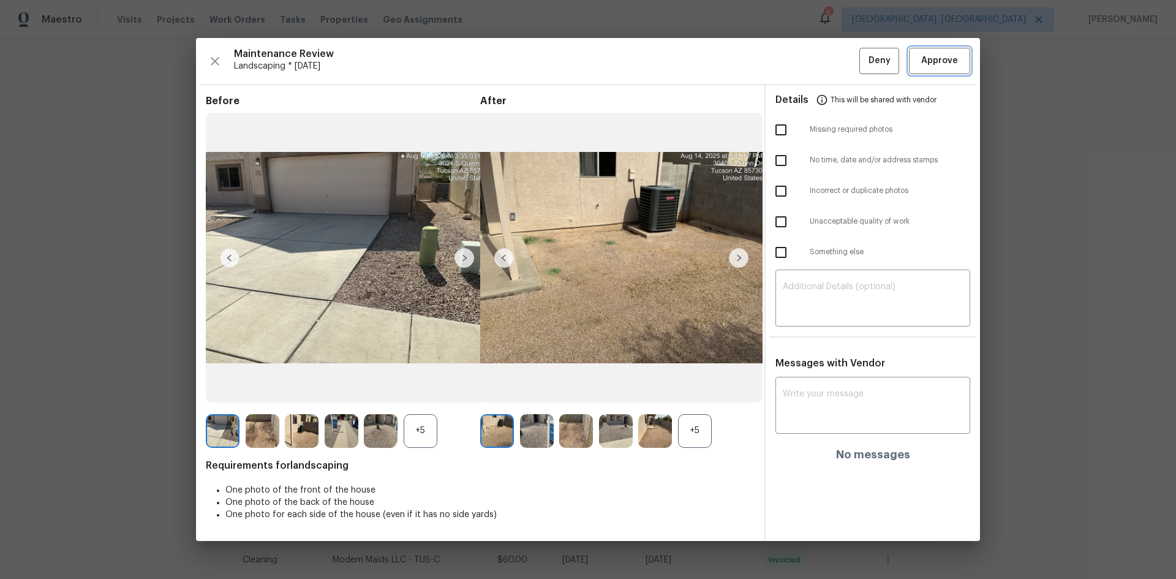
click at [934, 69] on button "Approve" at bounding box center [939, 61] width 61 height 26
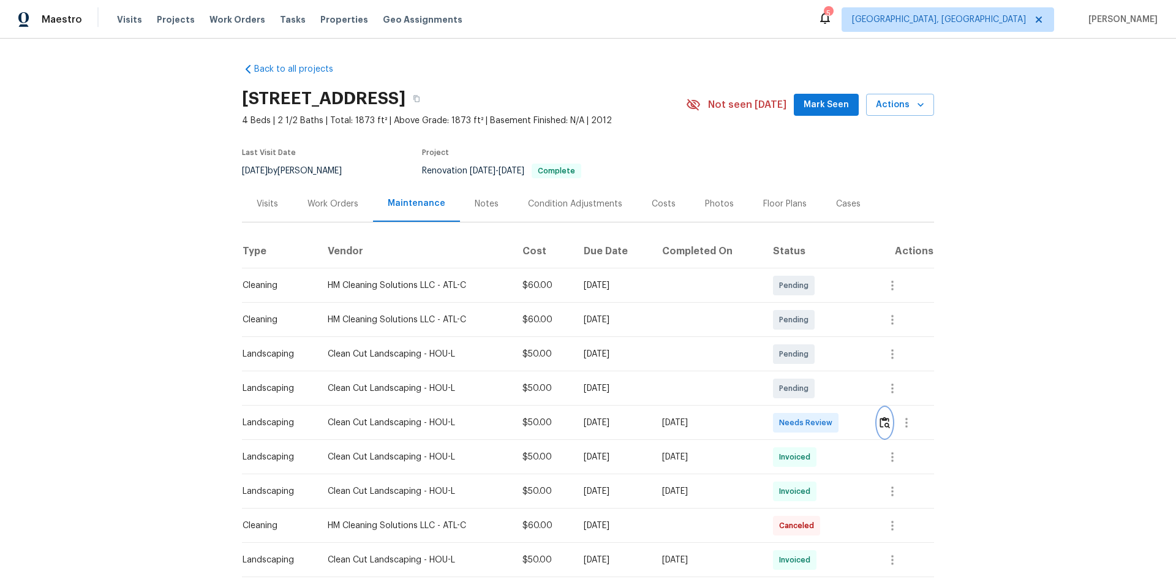
click at [880, 418] on img "button" at bounding box center [884, 422] width 10 height 12
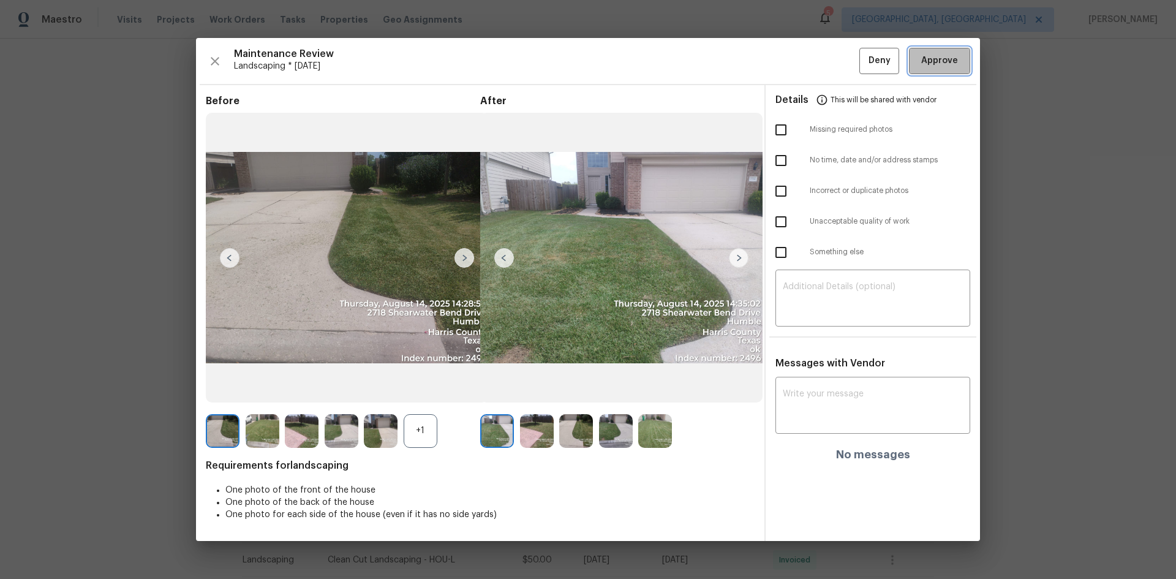
click at [926, 66] on span "Approve" at bounding box center [939, 60] width 37 height 15
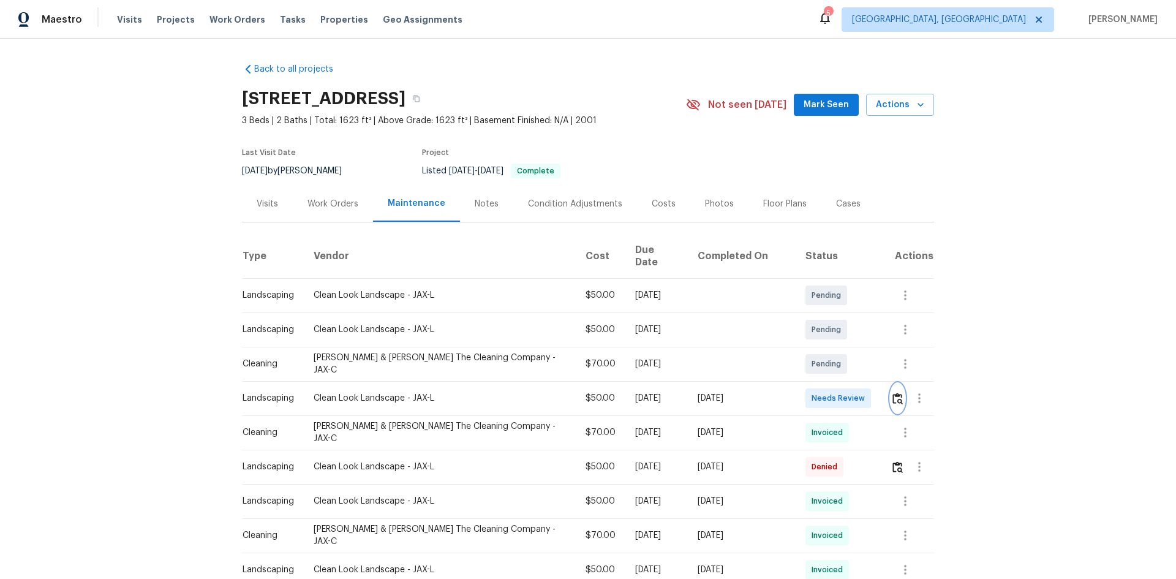
click at [892, 393] on img "button" at bounding box center [897, 399] width 10 height 12
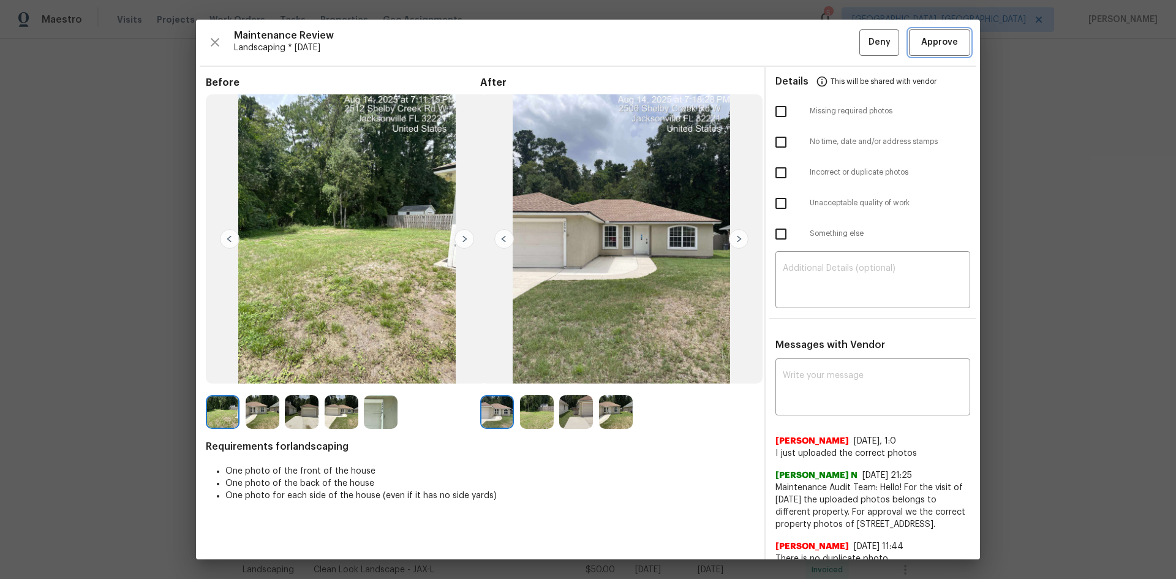
click at [922, 49] on span "Approve" at bounding box center [939, 42] width 37 height 15
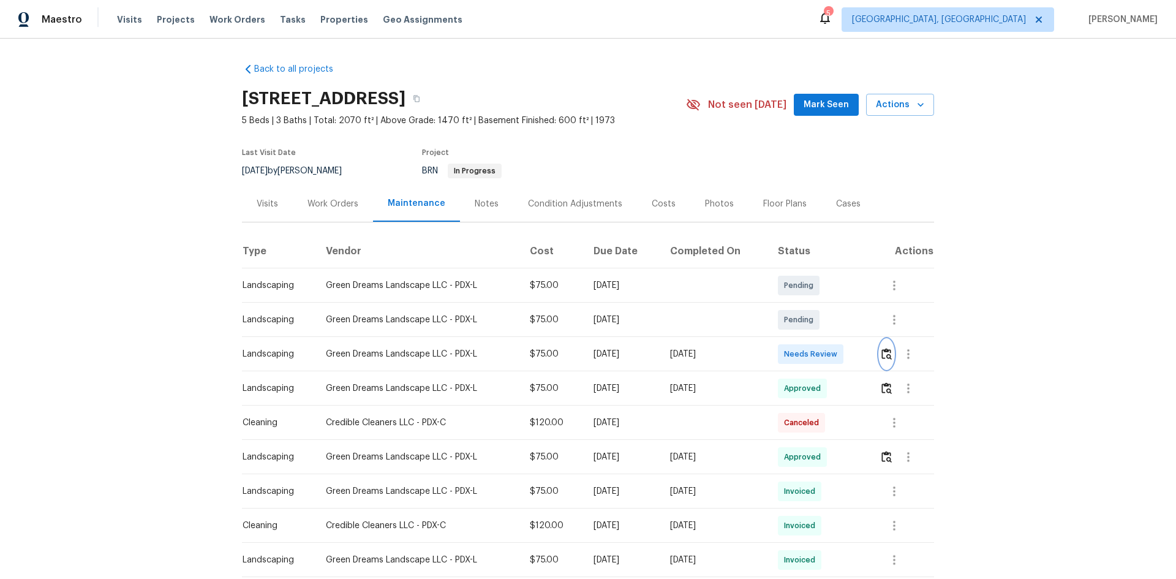
click at [882, 352] on img "button" at bounding box center [886, 354] width 10 height 12
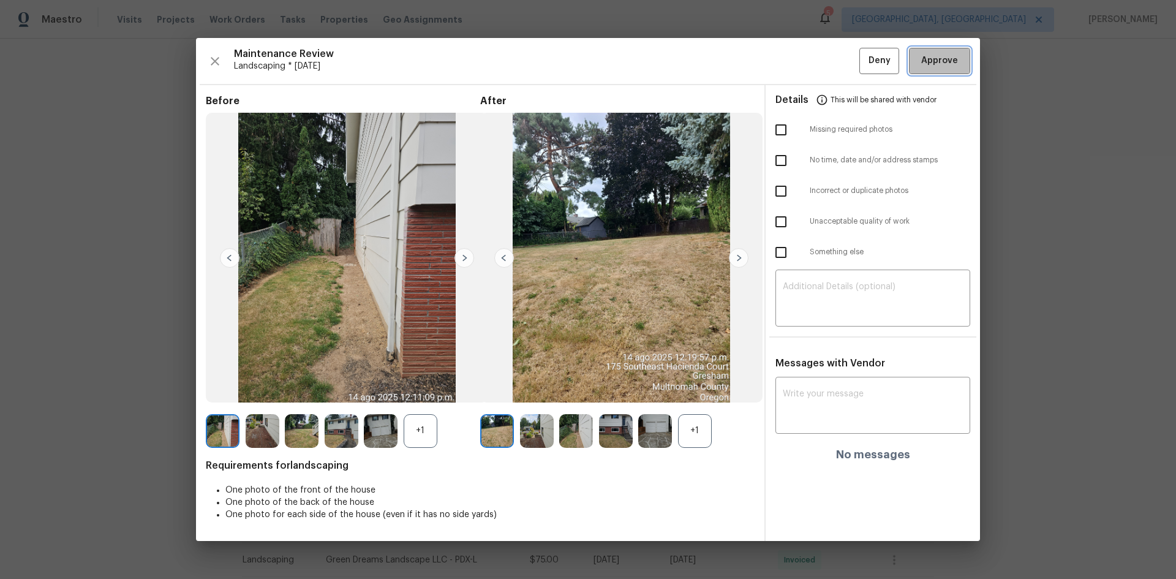
click at [931, 63] on span "Approve" at bounding box center [939, 60] width 37 height 15
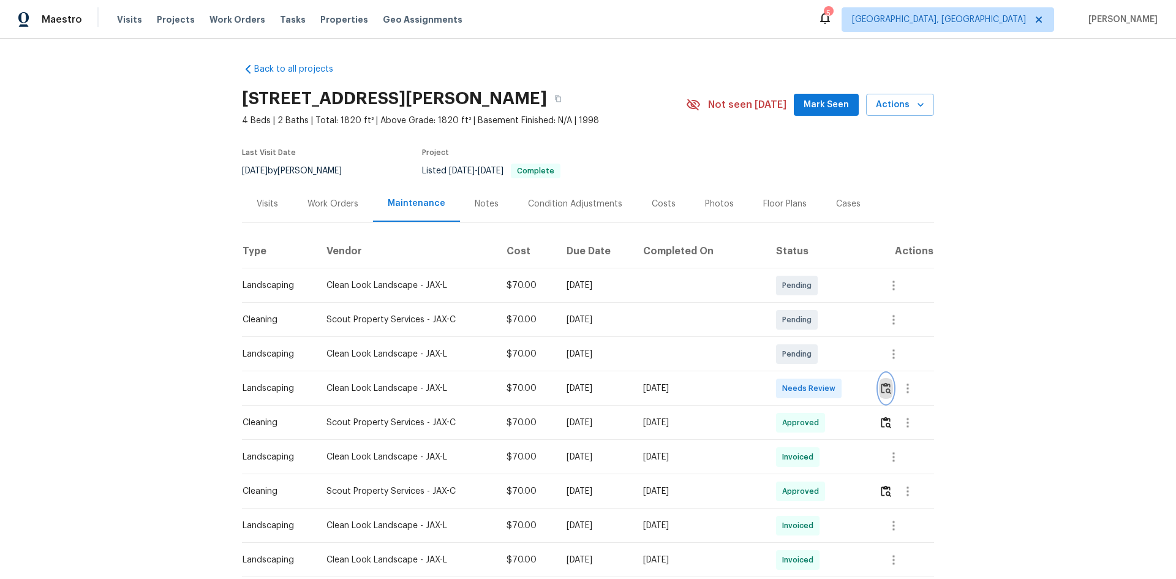
click at [882, 388] on img "button" at bounding box center [886, 388] width 10 height 12
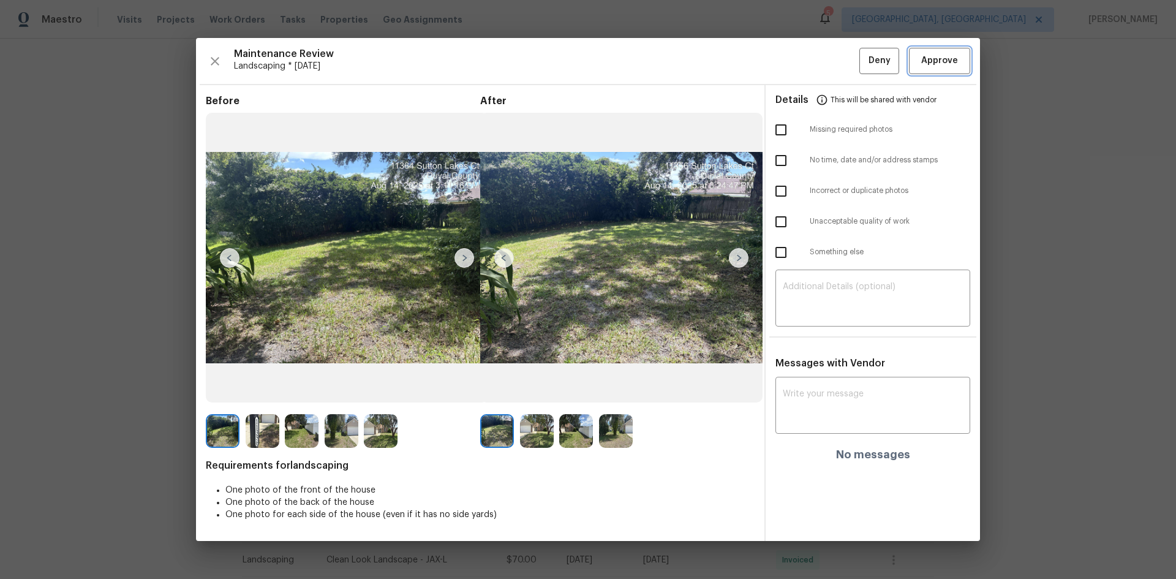
click at [923, 56] on span "Approve" at bounding box center [939, 60] width 37 height 15
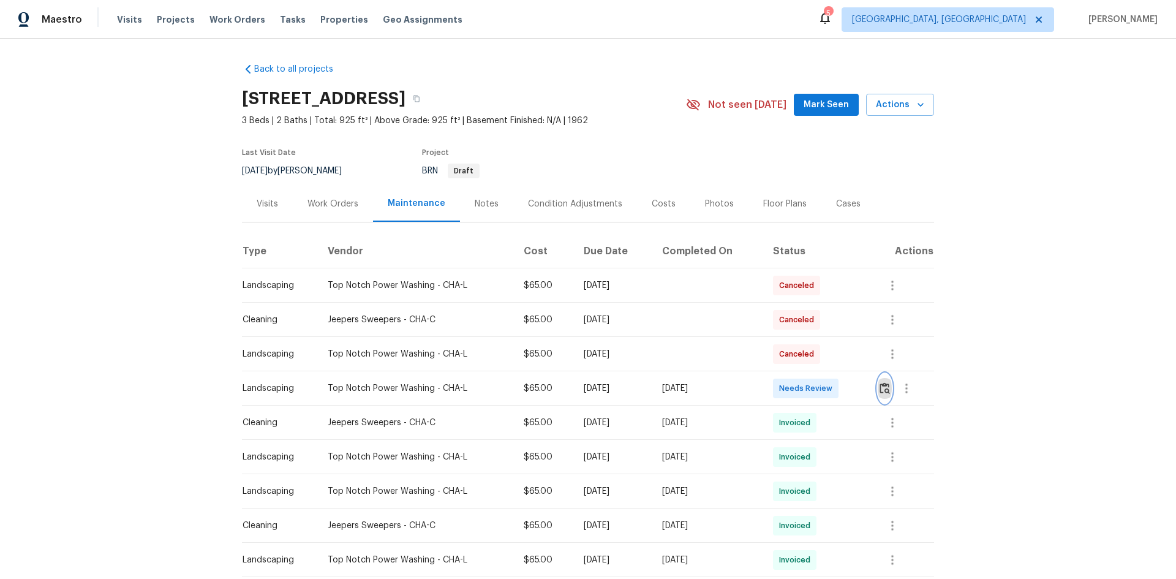
click at [884, 384] on img "button" at bounding box center [884, 388] width 10 height 12
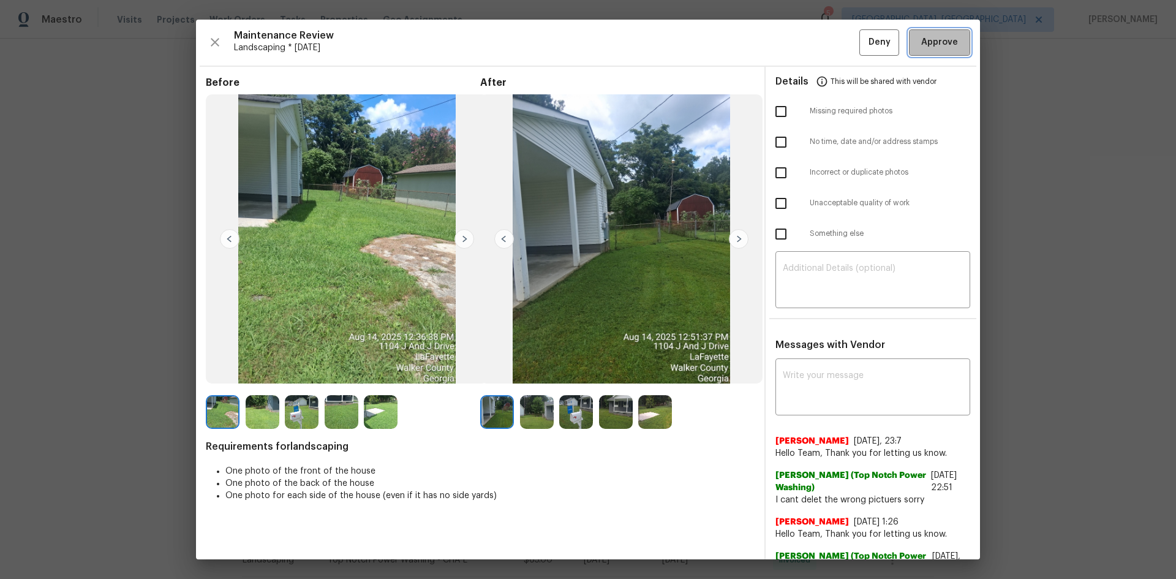
click at [923, 38] on span "Approve" at bounding box center [939, 42] width 37 height 15
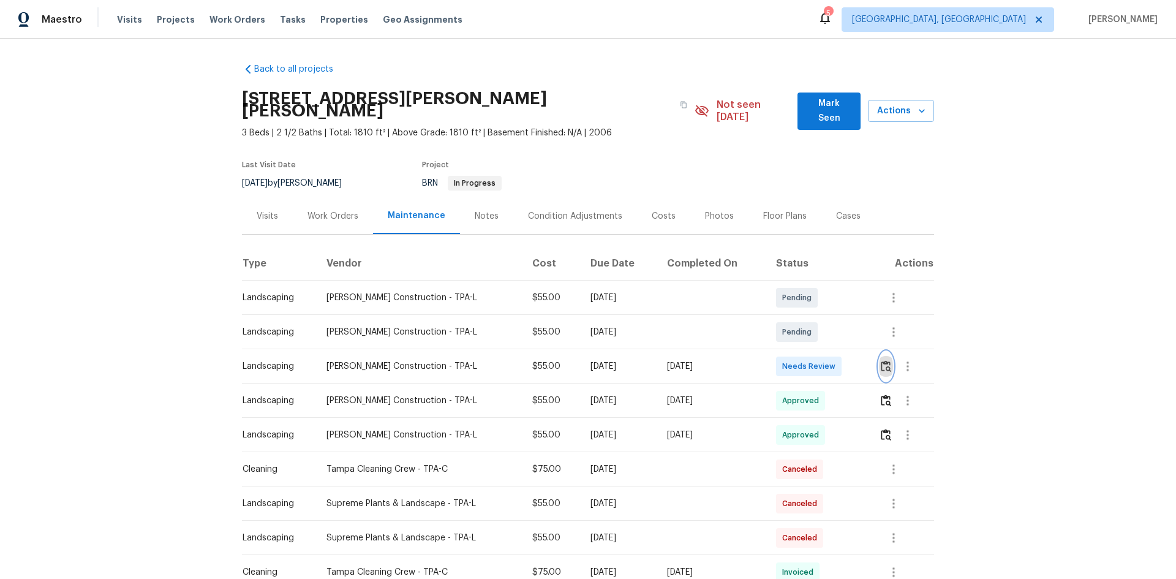
click at [887, 360] on img "button" at bounding box center [886, 366] width 10 height 12
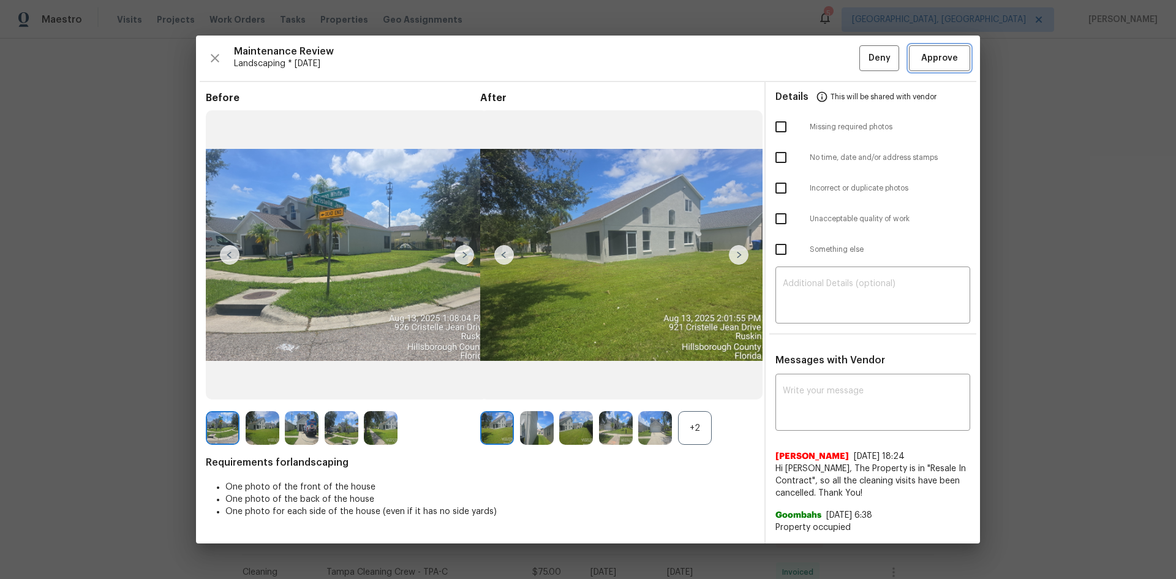
click at [947, 60] on span "Approve" at bounding box center [939, 58] width 37 height 15
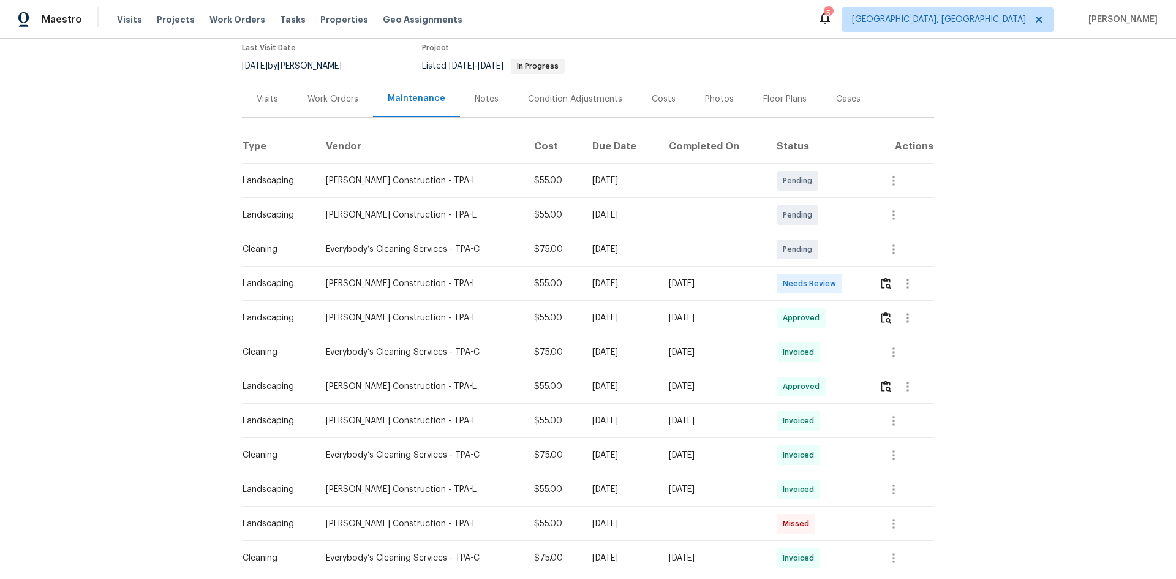
scroll to position [122, 0]
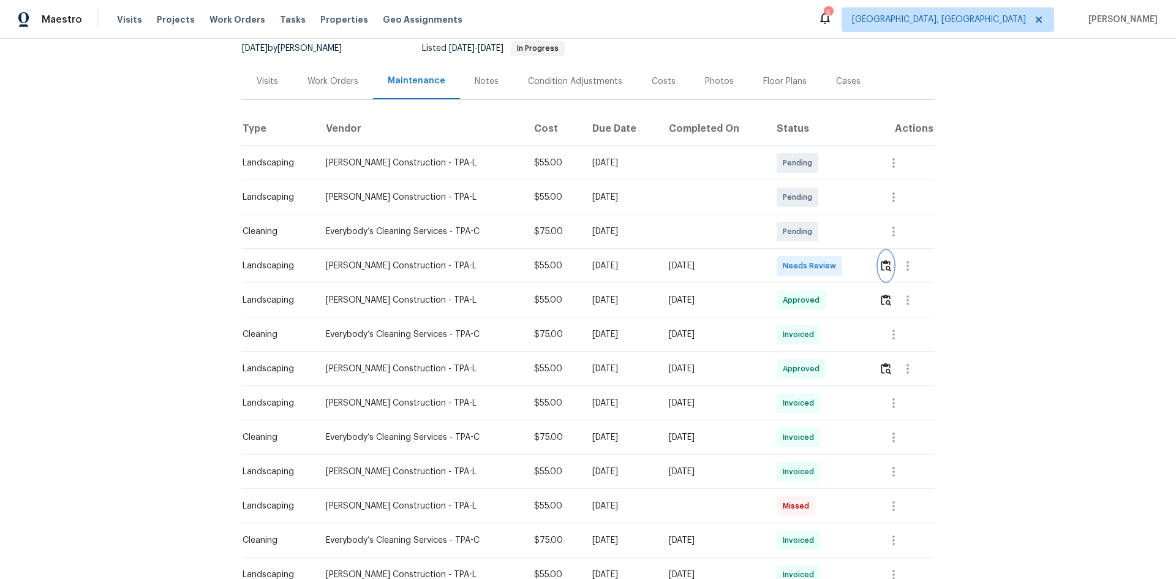
click at [886, 264] on img "button" at bounding box center [886, 266] width 10 height 12
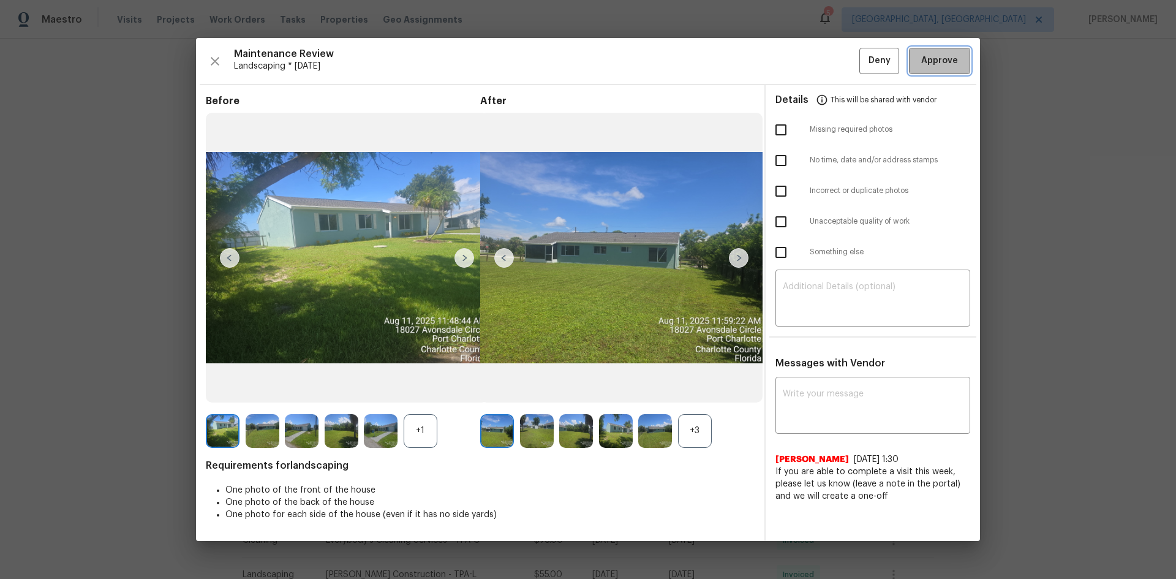
click at [947, 69] on button "Approve" at bounding box center [939, 61] width 61 height 26
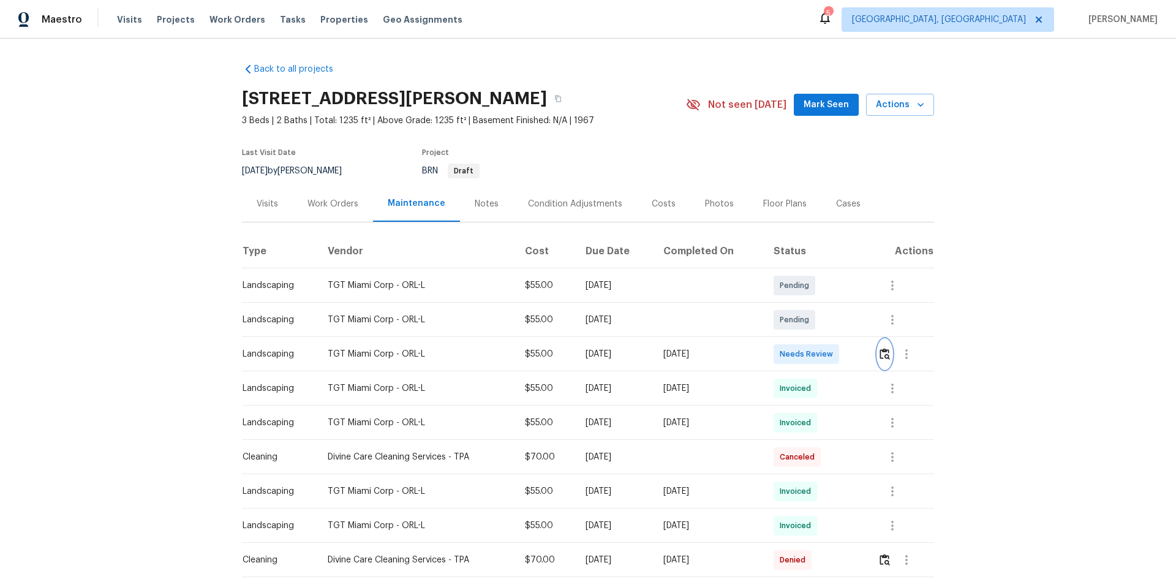
click at [882, 352] on img "button" at bounding box center [884, 354] width 10 height 12
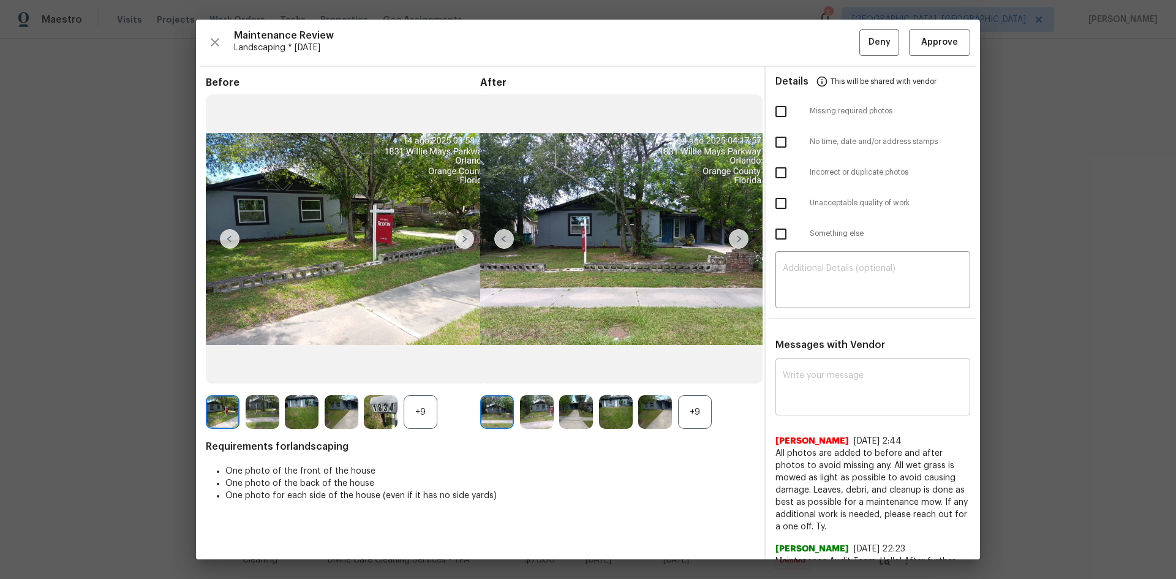
click at [796, 377] on textarea at bounding box center [873, 388] width 180 height 34
paste textarea "Maintenance Audit Team: Hello! After further review the visit has been approved…"
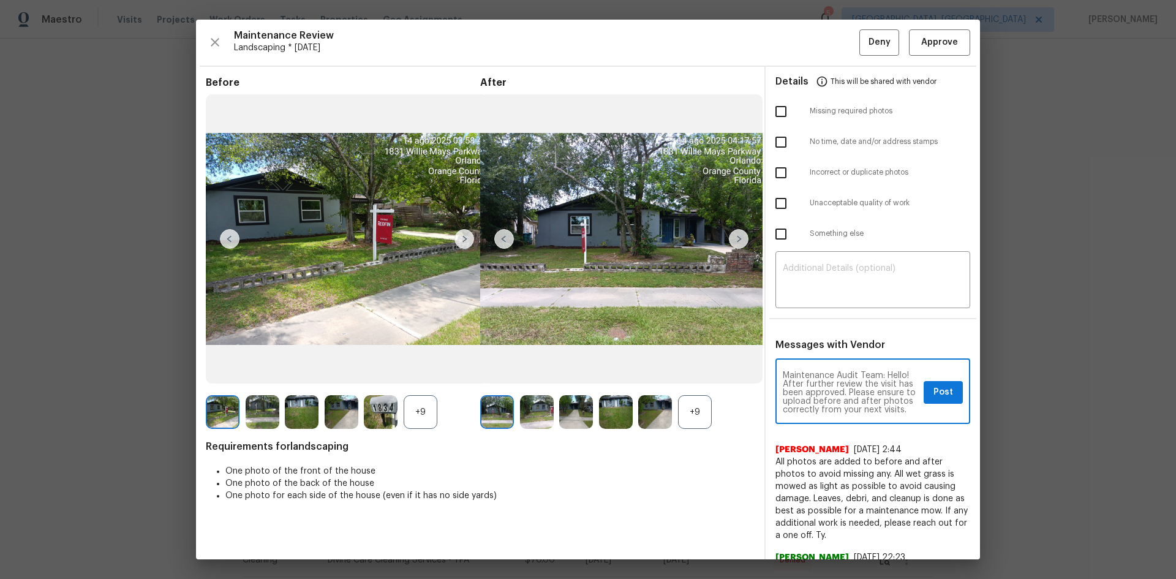
scroll to position [17, 0]
type textarea "Maintenance Audit Team: Hello! After further review the visit has been approved…"
click at [934, 392] on span "Post" at bounding box center [943, 392] width 20 height 15
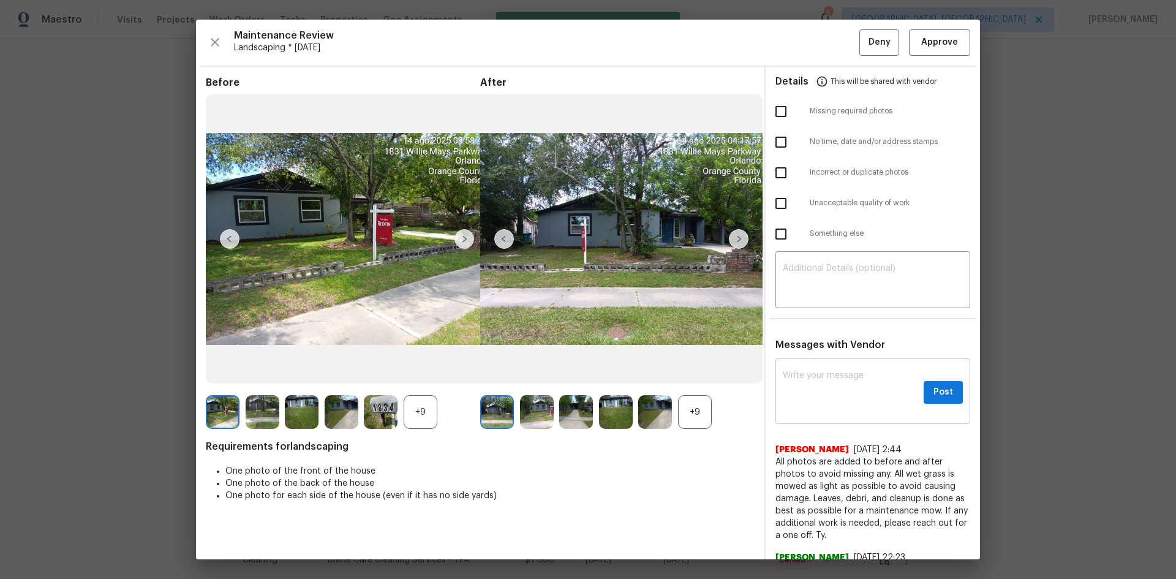
scroll to position [0, 0]
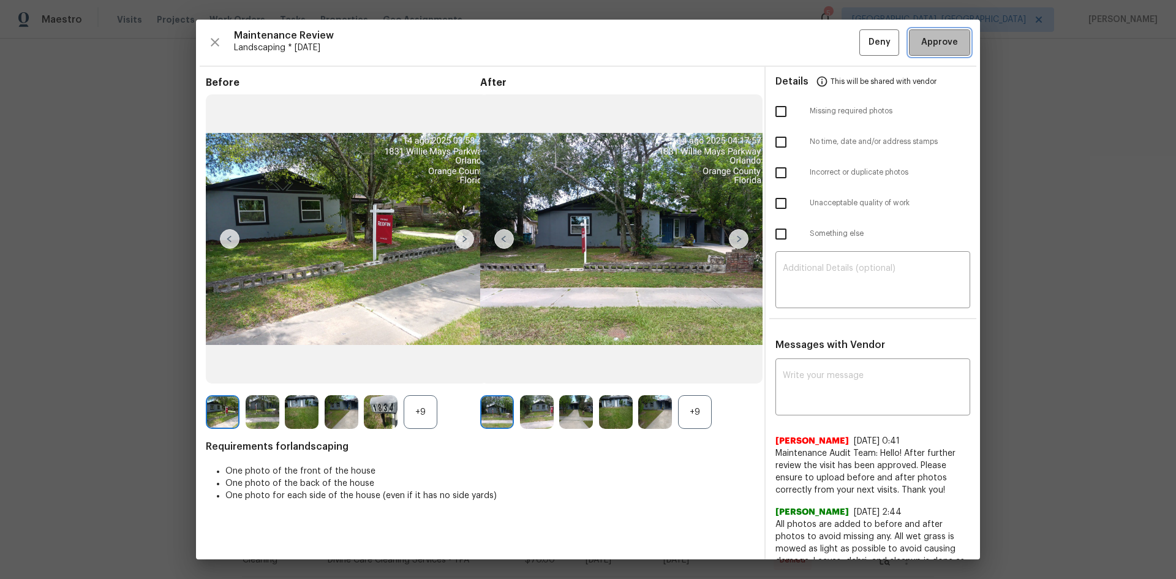
click at [921, 41] on span "Approve" at bounding box center [939, 42] width 37 height 15
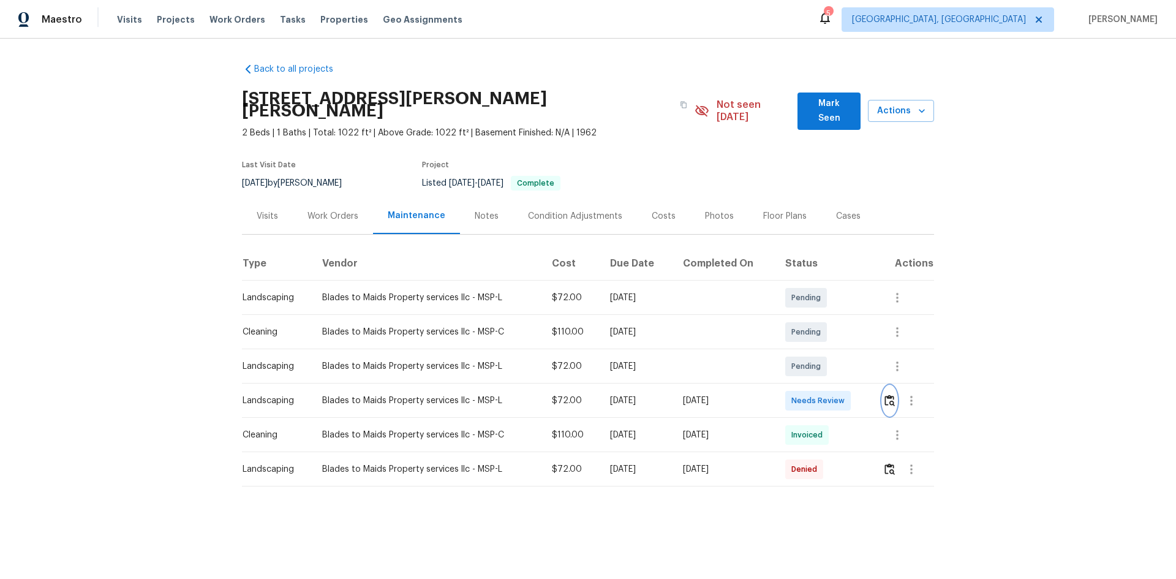
click at [887, 394] on img "button" at bounding box center [889, 400] width 10 height 12
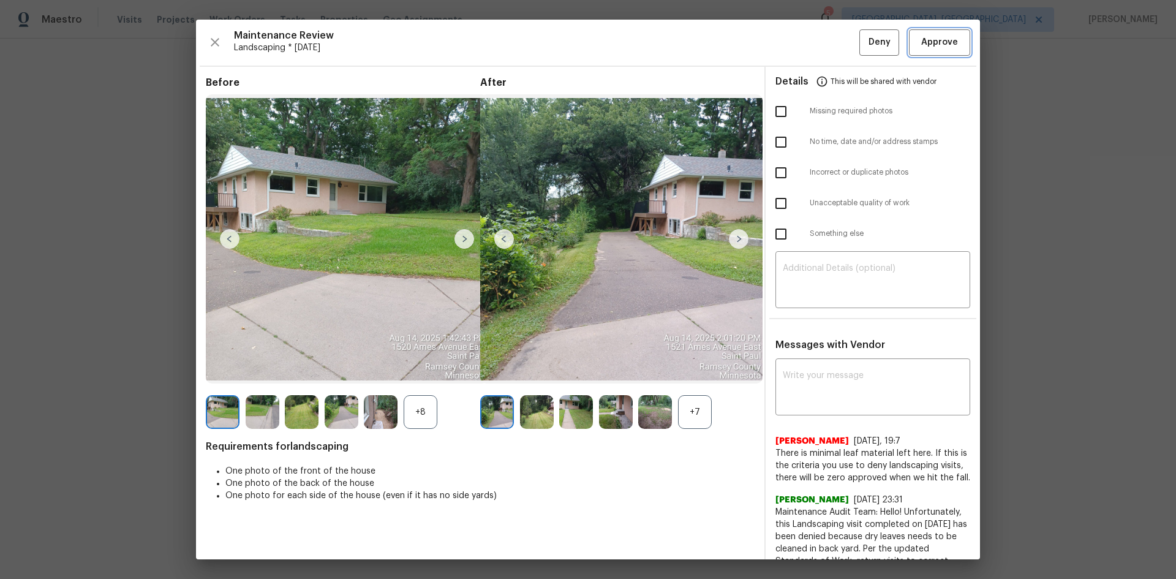
click at [925, 50] on span "Approve" at bounding box center [939, 42] width 37 height 15
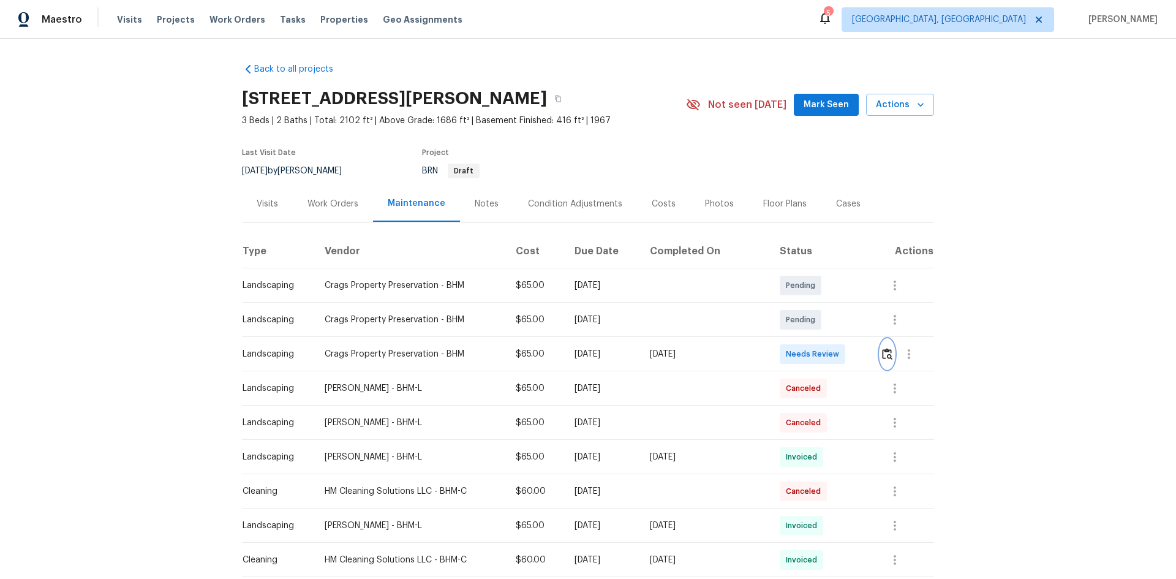
click at [882, 354] on img "button" at bounding box center [887, 354] width 10 height 12
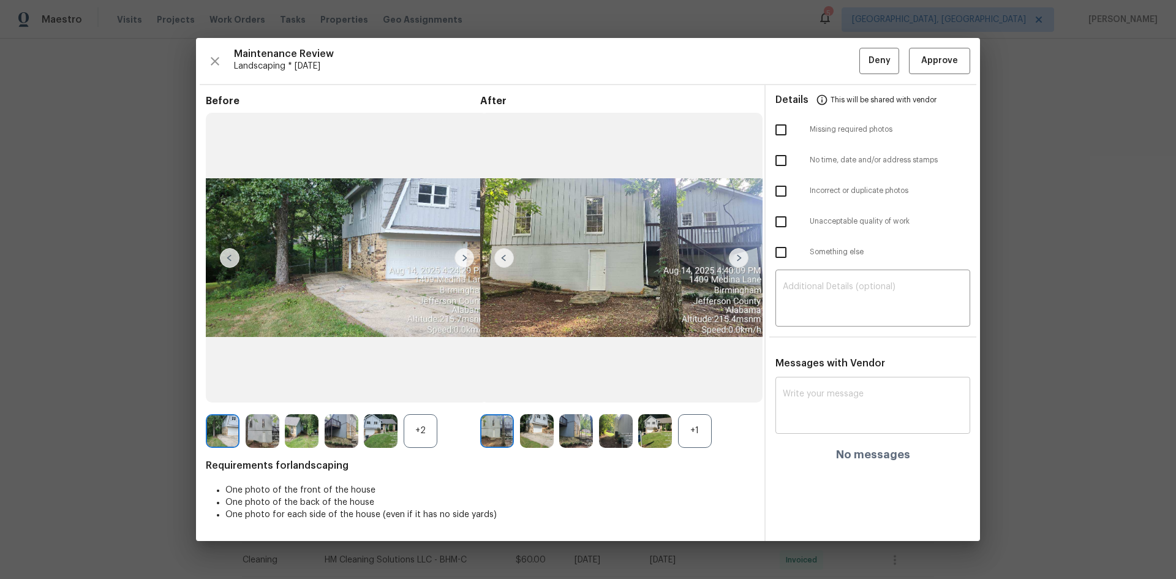
click at [786, 391] on textarea at bounding box center [873, 406] width 180 height 34
click at [806, 394] on textarea at bounding box center [873, 406] width 180 height 34
paste textarea "https://maestro.ops.opendoor.com/homes/d57fc4c9-9593-59fb-8db4-d18690cf6e01?tab…"
type textarea "https://maestro.ops.opendoor.com/homes/d57fc4c9-9593-59fb-8db4-d18690cf6e01?tab…"
click at [809, 407] on textarea at bounding box center [873, 406] width 180 height 34
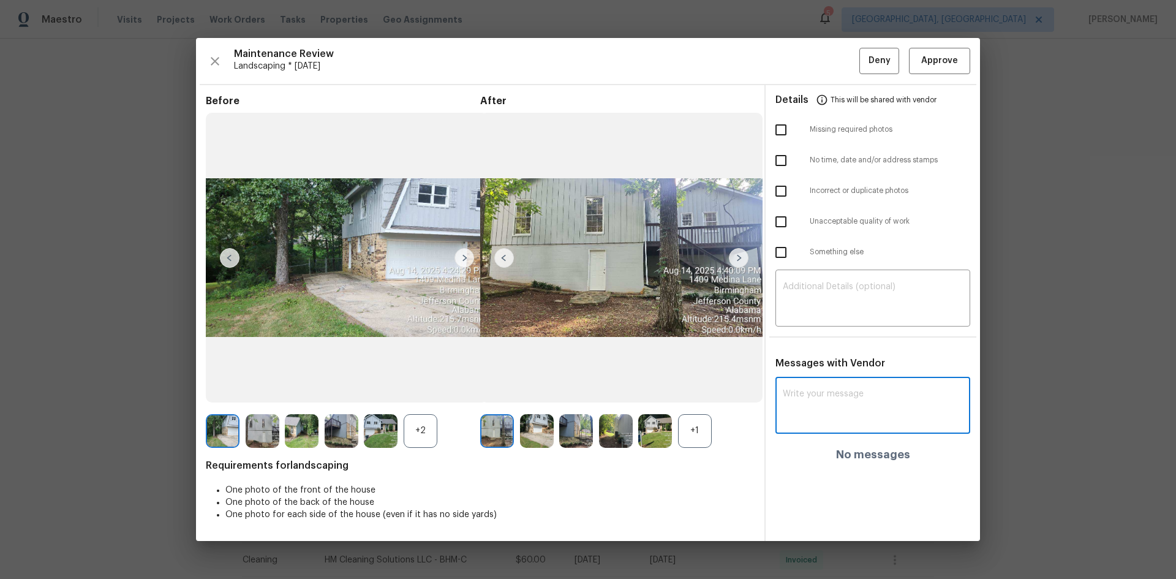
paste textarea "Maintenance Audit Team: Hello! After further review the visit has been approved…"
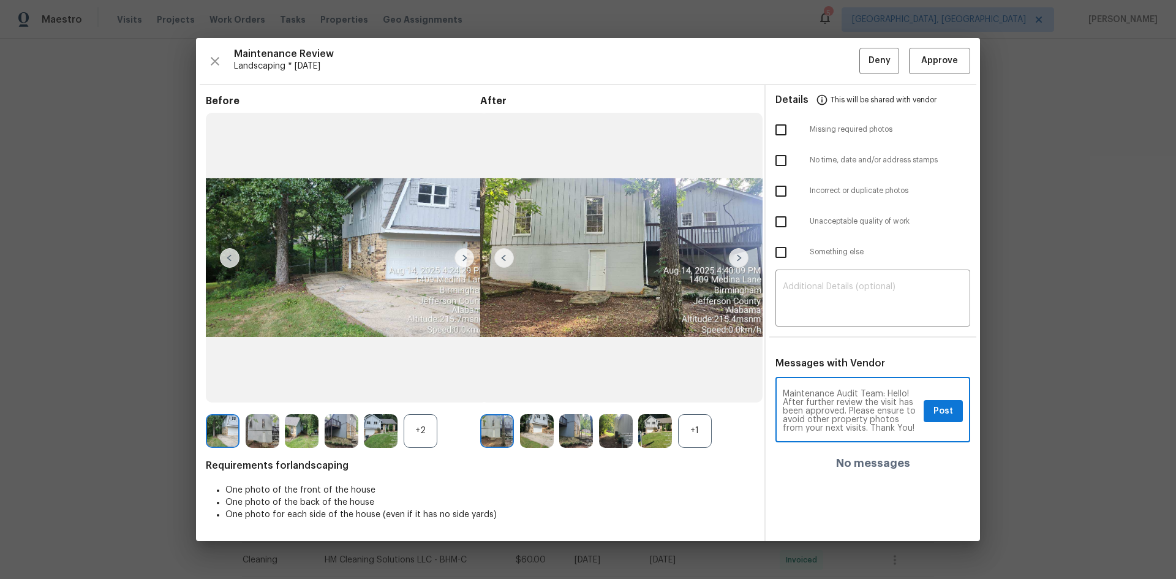
click at [809, 427] on textarea "Maintenance Audit Team: Hello! After further review the visit has been approved…" at bounding box center [851, 410] width 136 height 43
click at [804, 420] on textarea "Maintenance Audit Team: Hello! After further review the visit has been approved…" at bounding box center [851, 410] width 136 height 43
type textarea "Maintenance Audit Team: Hello! After further review the visit has been approved…"
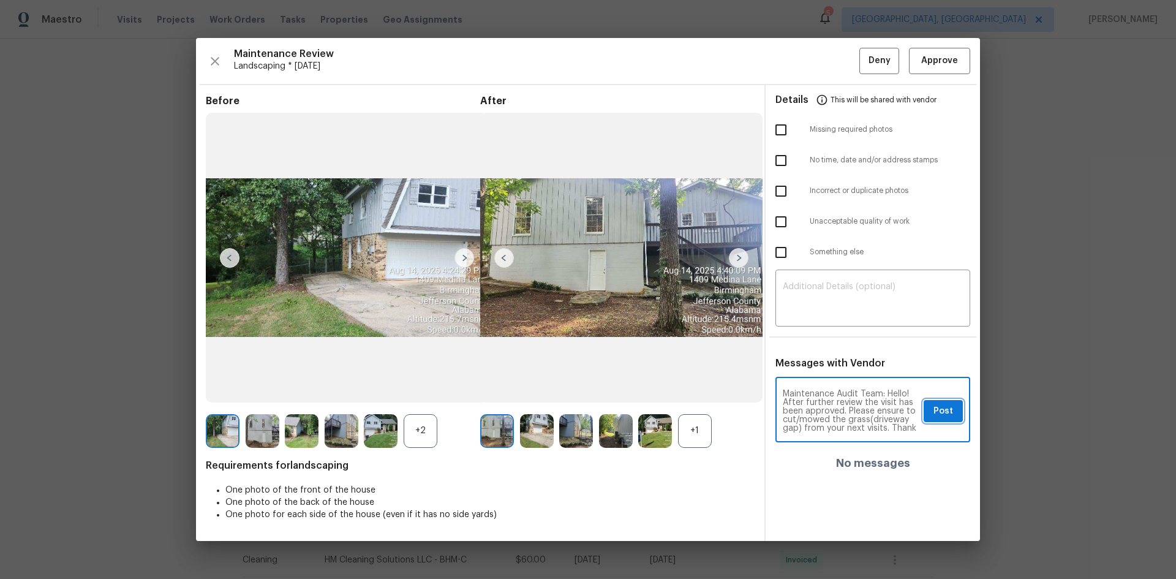
click at [944, 410] on span "Post" at bounding box center [943, 411] width 20 height 15
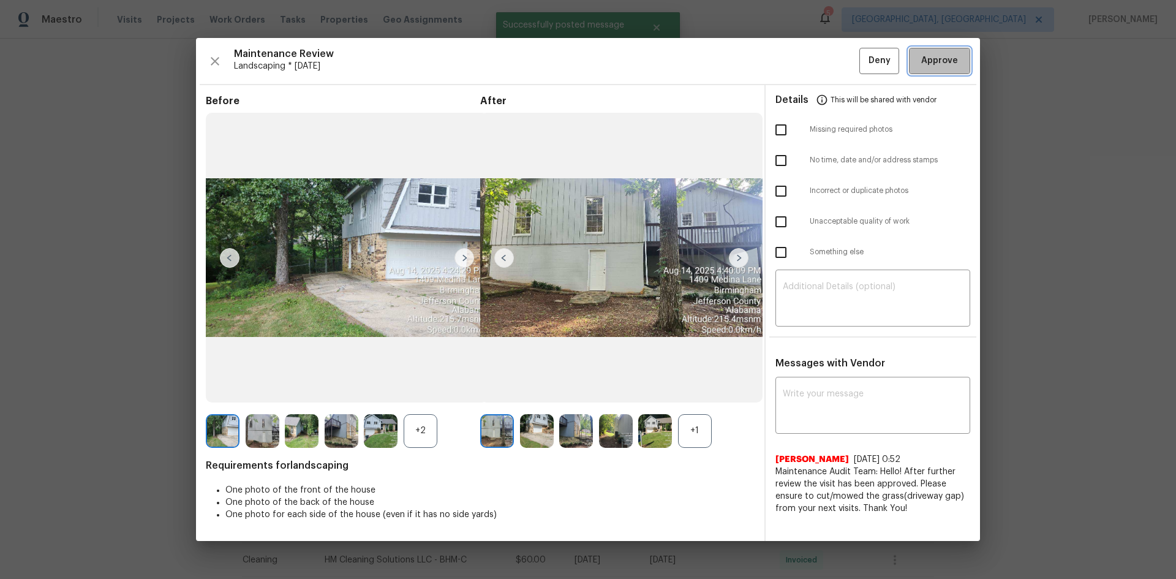
click at [935, 55] on span "Approve" at bounding box center [939, 60] width 37 height 15
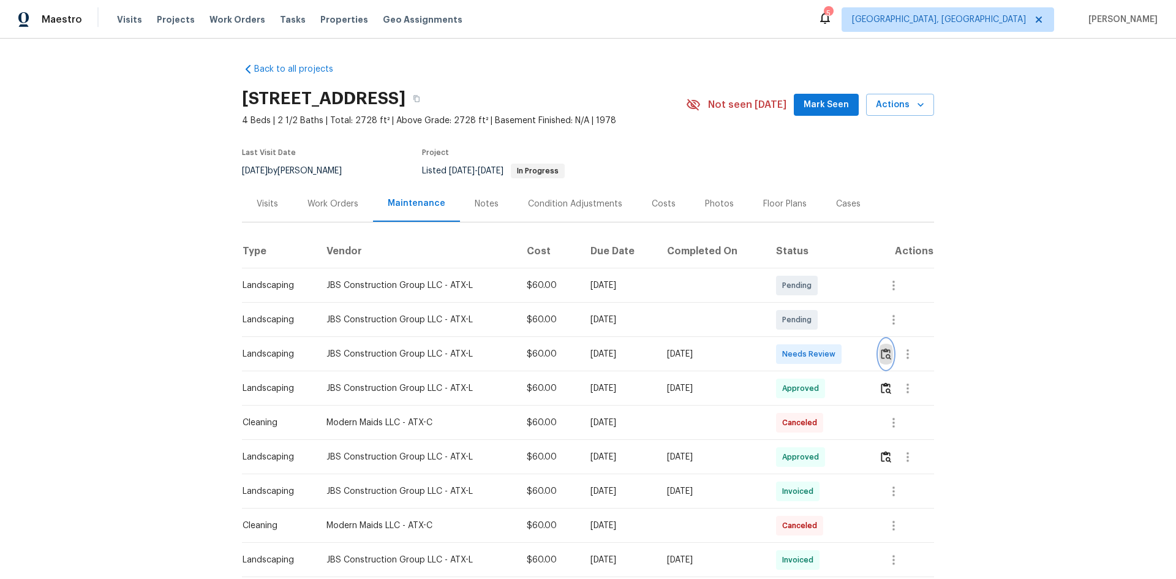
click at [887, 347] on button "button" at bounding box center [886, 353] width 14 height 29
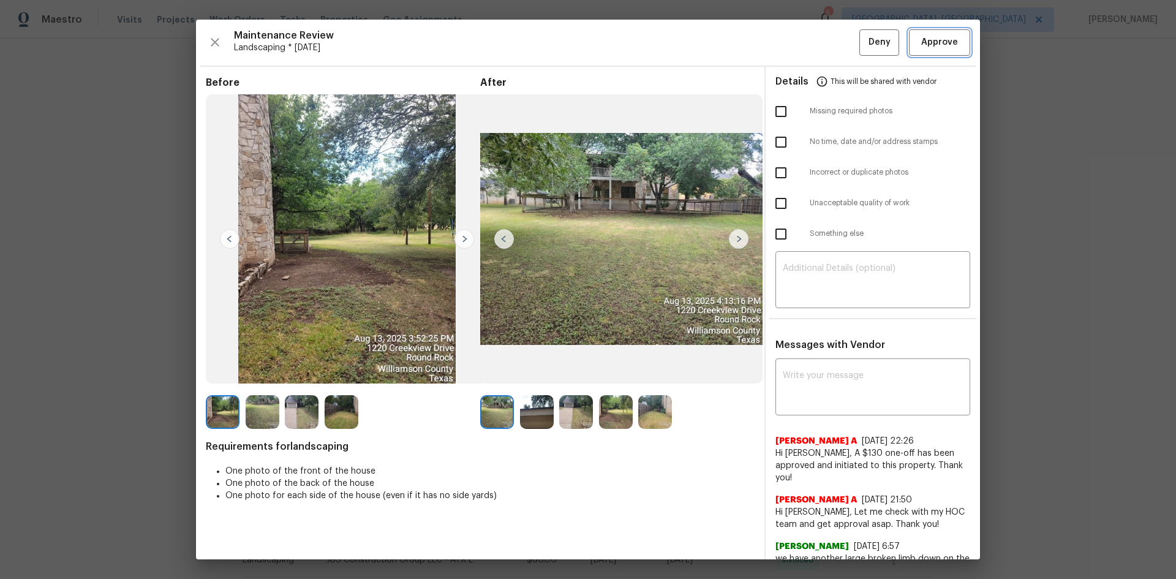
click at [925, 47] on span "Approve" at bounding box center [939, 42] width 37 height 15
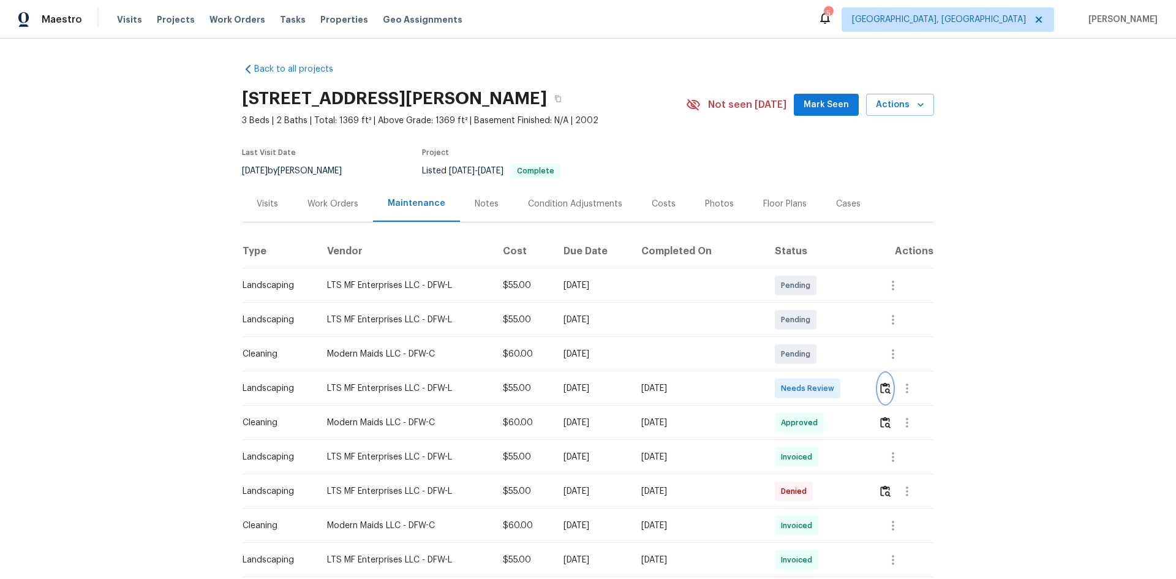
click at [880, 386] on img "button" at bounding box center [885, 388] width 10 height 12
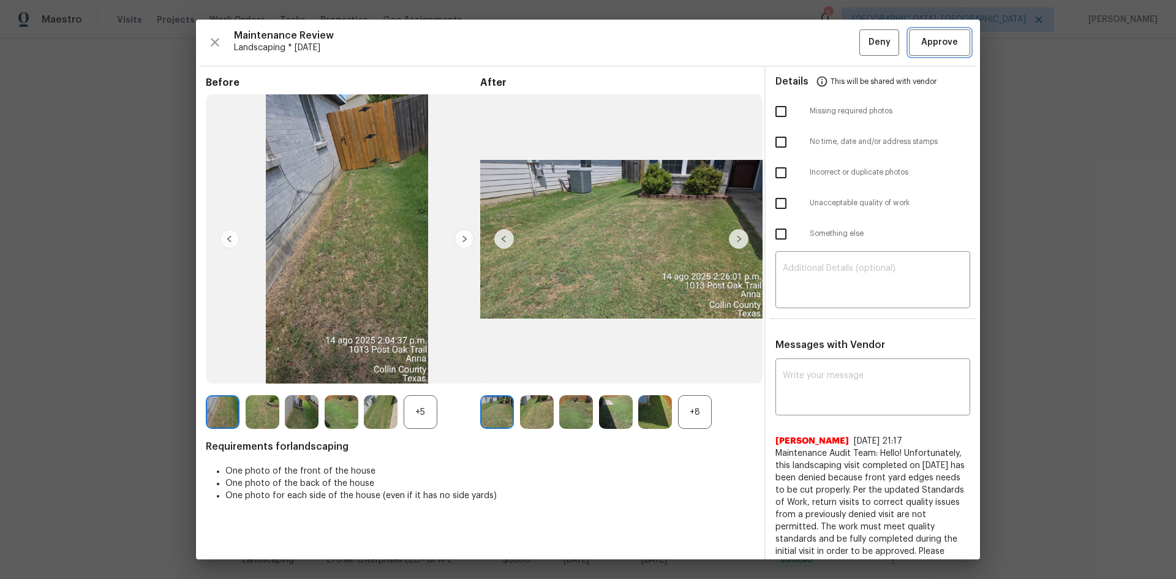
click at [943, 50] on span "Approve" at bounding box center [939, 42] width 37 height 15
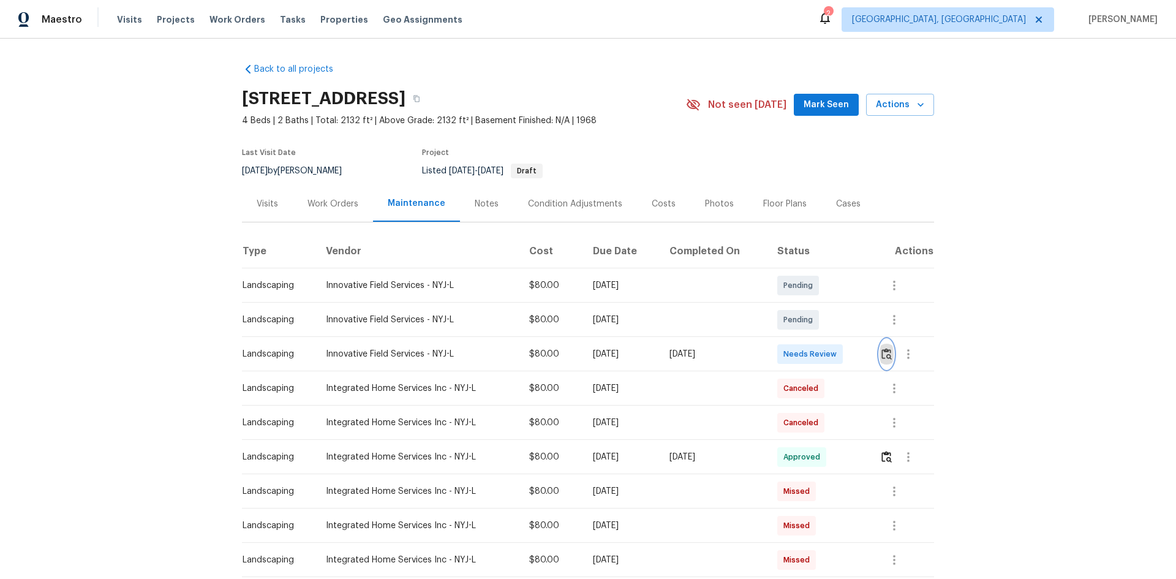
click at [885, 353] on img "button" at bounding box center [886, 354] width 10 height 12
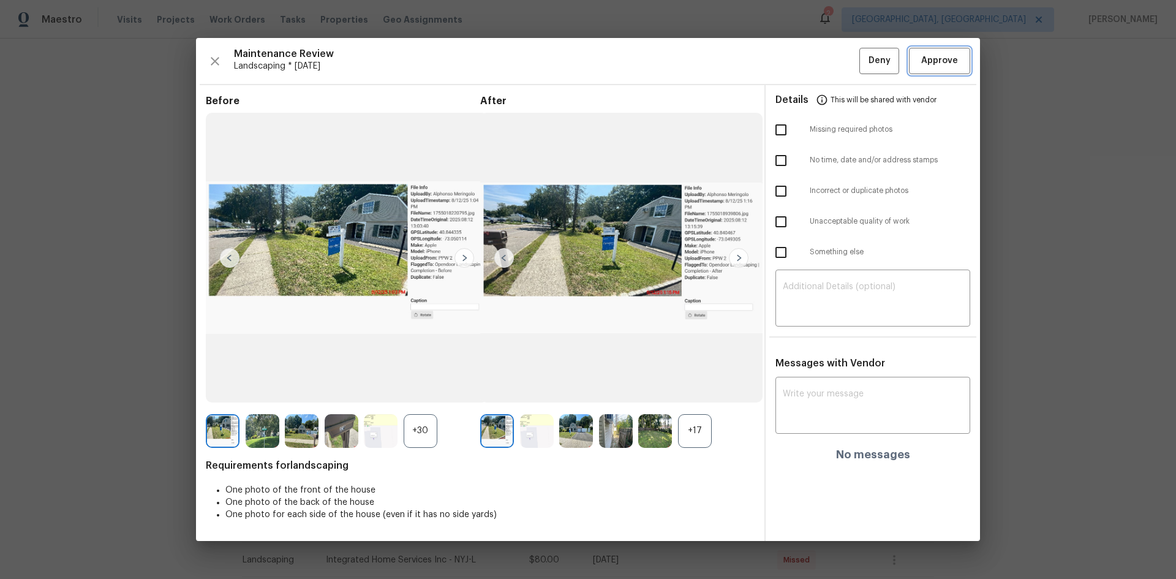
click at [938, 62] on span "Approve" at bounding box center [939, 60] width 37 height 15
